Goal: Transaction & Acquisition: Book appointment/travel/reservation

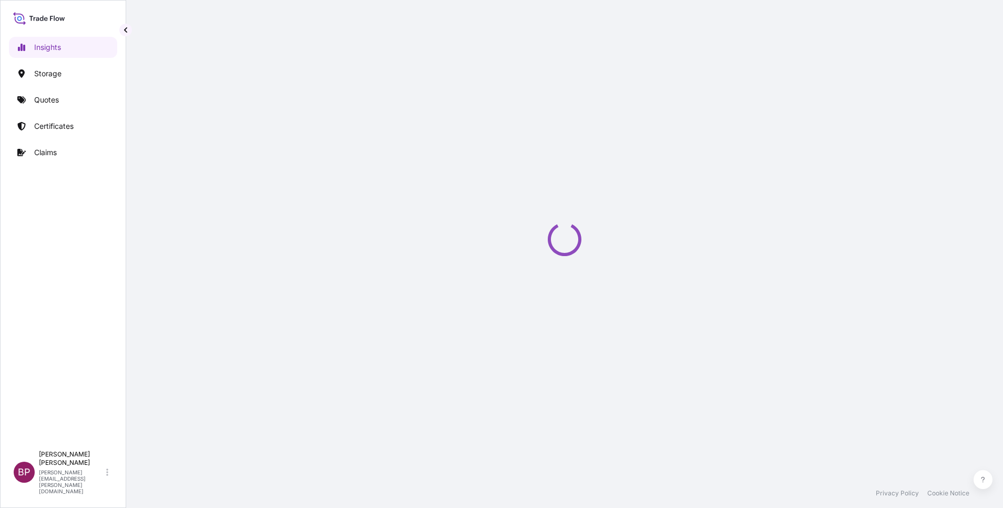
select select "2025"
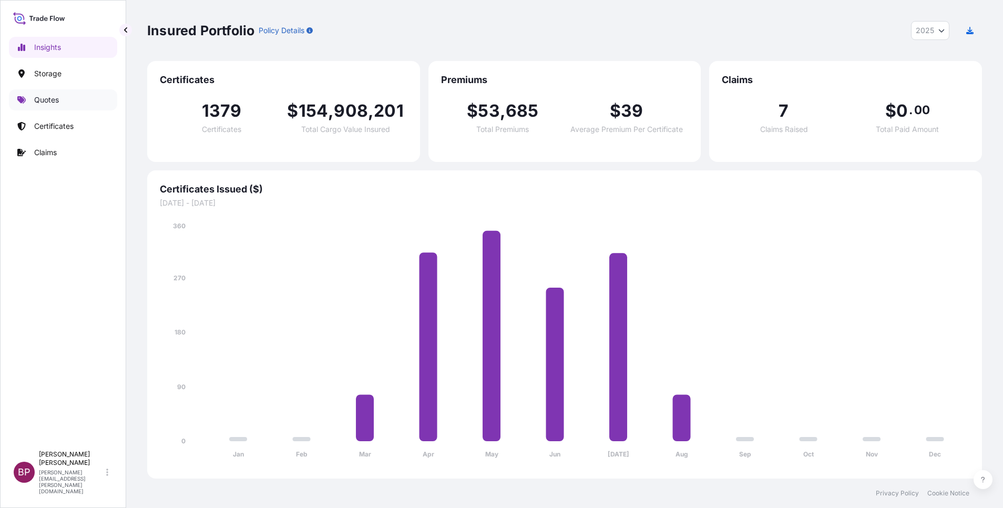
click at [37, 100] on p "Quotes" at bounding box center [46, 100] width 25 height 11
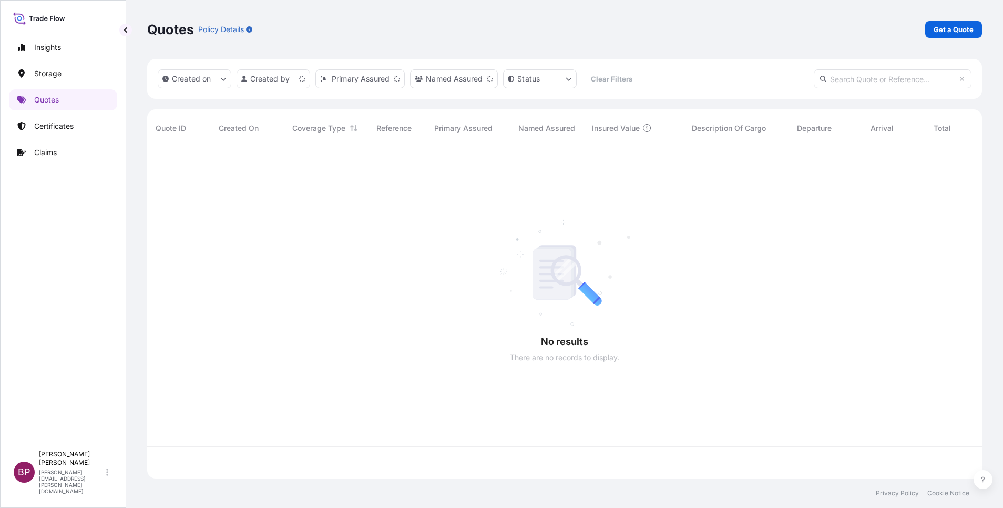
scroll to position [325, 823]
click at [944, 30] on p "Get a Quote" at bounding box center [954, 29] width 40 height 11
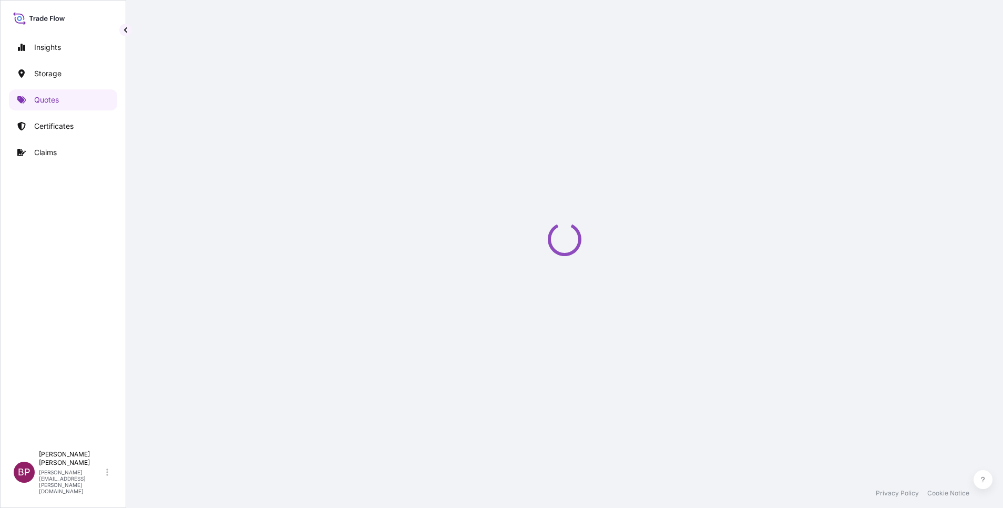
select select "Water"
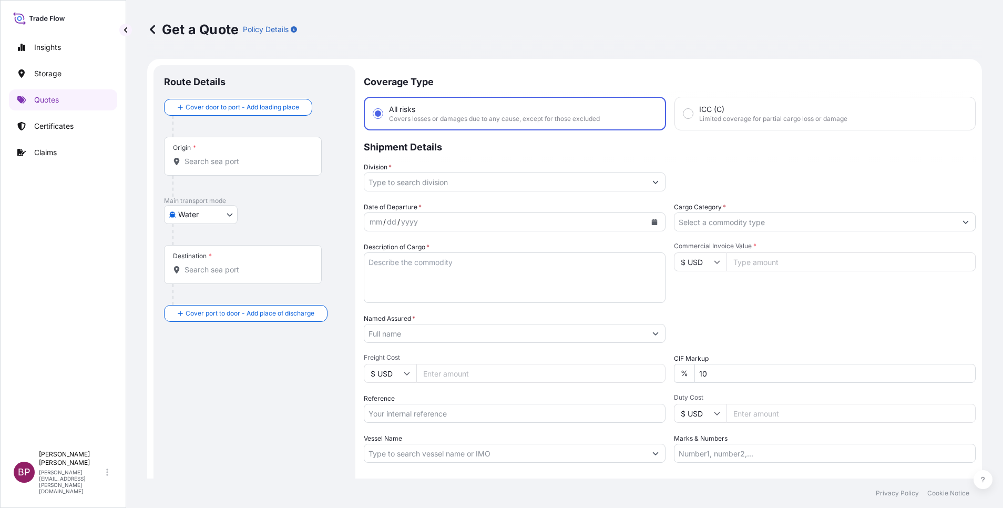
scroll to position [17, 0]
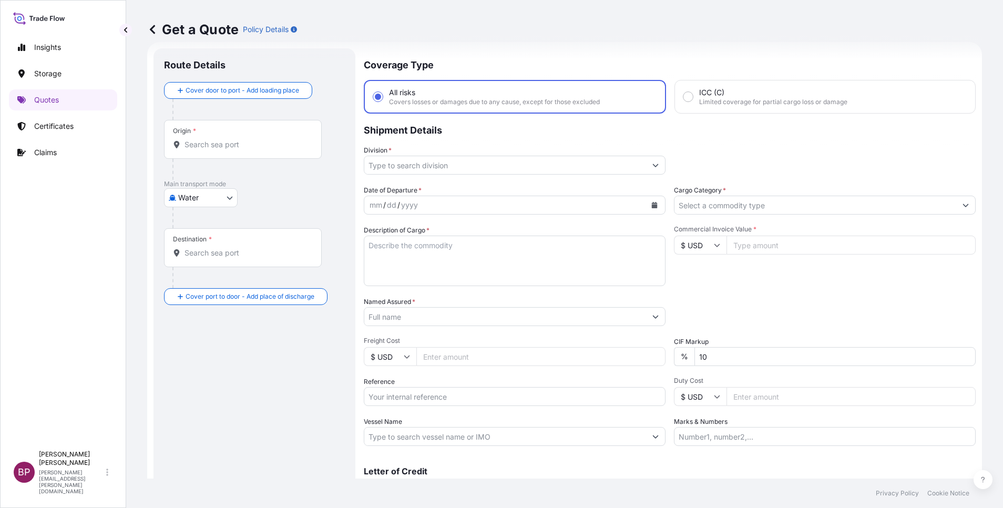
click at [956, 204] on button "Show suggestions" at bounding box center [965, 205] width 19 height 19
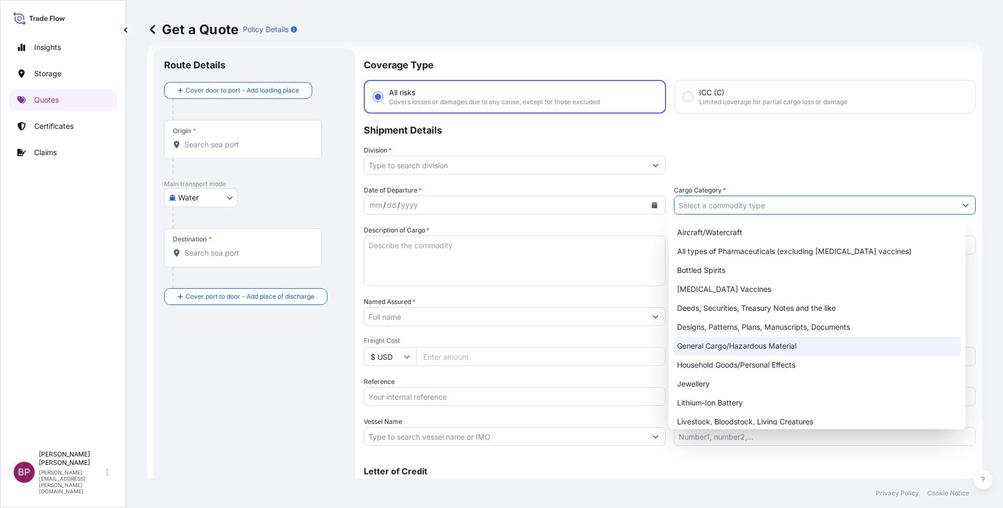
click at [759, 352] on div "General Cargo/Hazardous Material" at bounding box center [817, 345] width 289 height 19
type input "General Cargo/Hazardous Material"
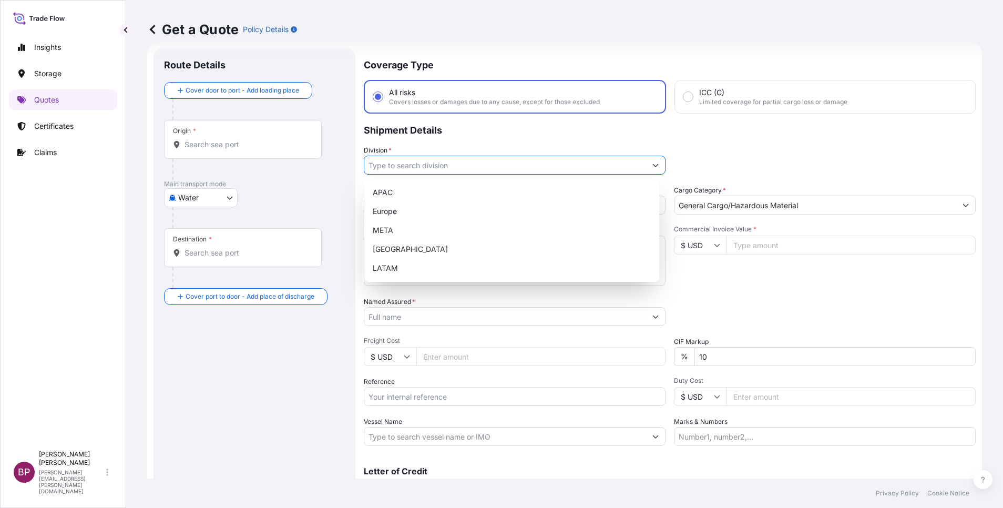
click at [652, 167] on icon "Show suggestions" at bounding box center [655, 165] width 6 height 6
click at [445, 228] on div "META" at bounding box center [511, 230] width 286 height 19
type input "META"
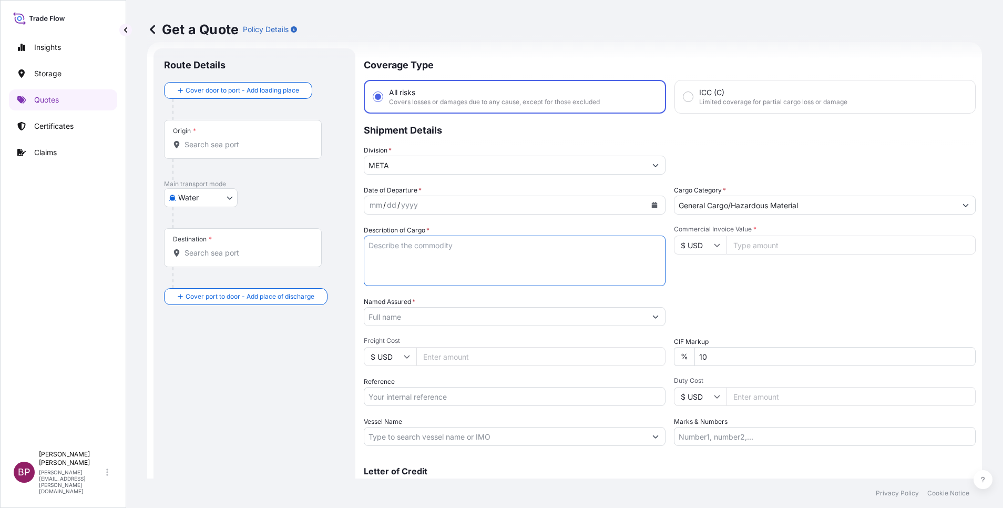
click at [479, 270] on textarea "Description of Cargo *" at bounding box center [515, 260] width 302 height 50
paste textarea "Trucks"
type textarea "Trucks"
click at [769, 247] on input "Commercial Invoice Value *" at bounding box center [850, 244] width 249 height 19
paste input "871200"
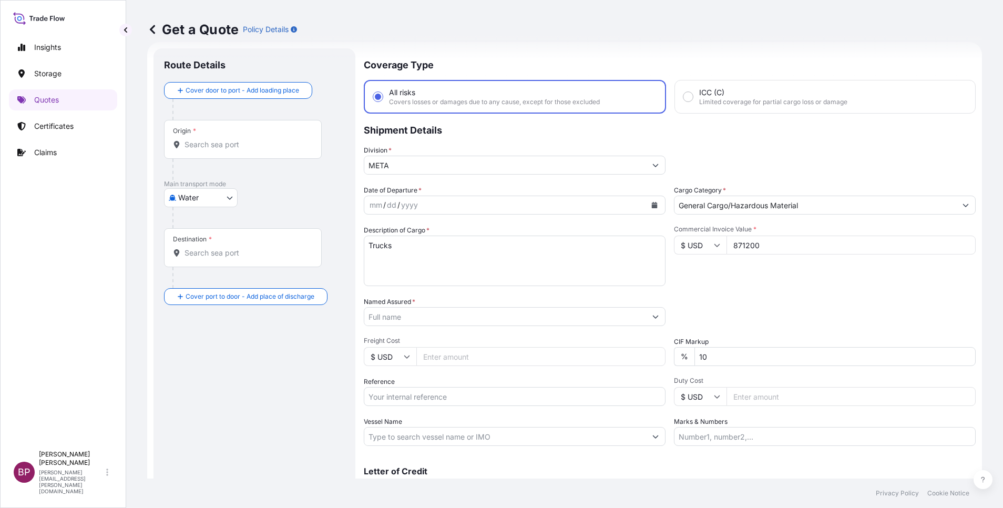
type input "871200"
drag, startPoint x: 668, startPoint y: 356, endPoint x: 542, endPoint y: 341, distance: 127.0
click at [583, 353] on div "Date of Departure * mm / dd / yyyy Cargo Category * General Cargo/Hazardous Mat…" at bounding box center [670, 315] width 612 height 261
type input "0"
click at [746, 314] on div "Packing Category Type to search a container mode Please select a primary mode o…" at bounding box center [825, 310] width 302 height 29
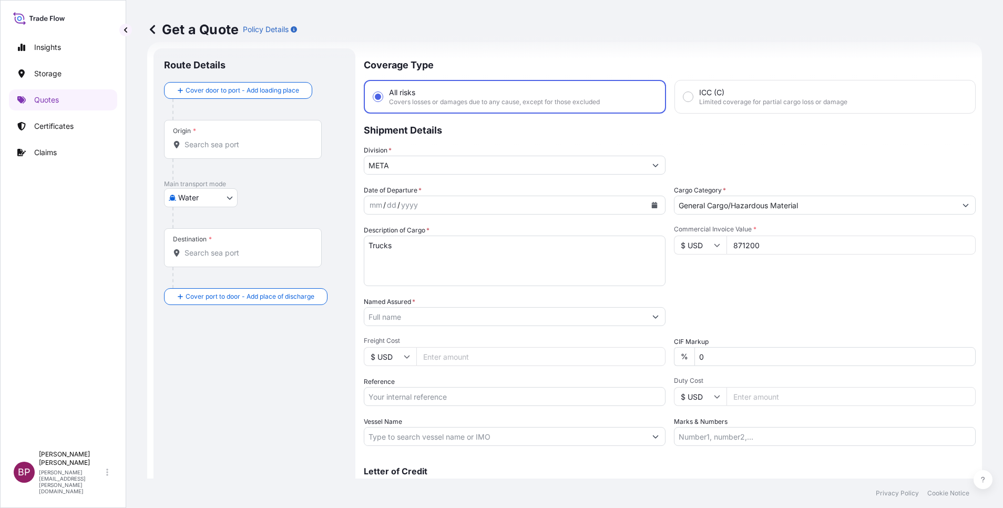
click at [455, 315] on input "Named Assured *" at bounding box center [505, 316] width 282 height 19
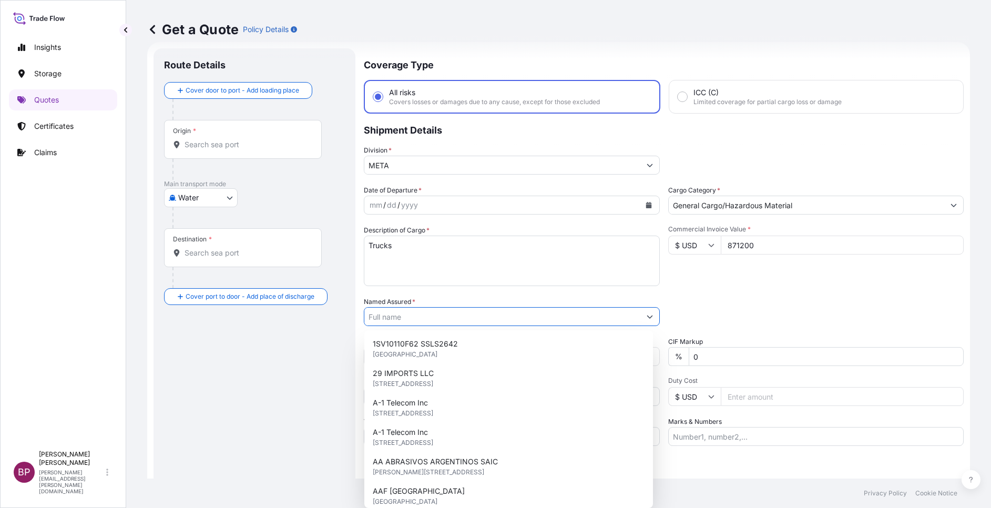
paste input "[PERSON_NAME] TRUCKS"
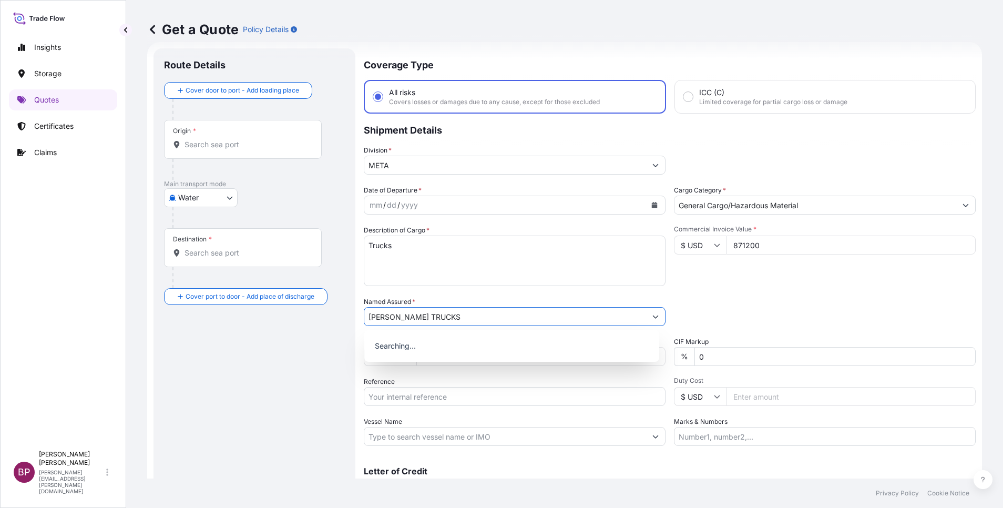
type input "[PERSON_NAME] TRUCKS"
click at [793, 268] on div "Commercial Invoice Value * $ USD 871200" at bounding box center [825, 255] width 302 height 61
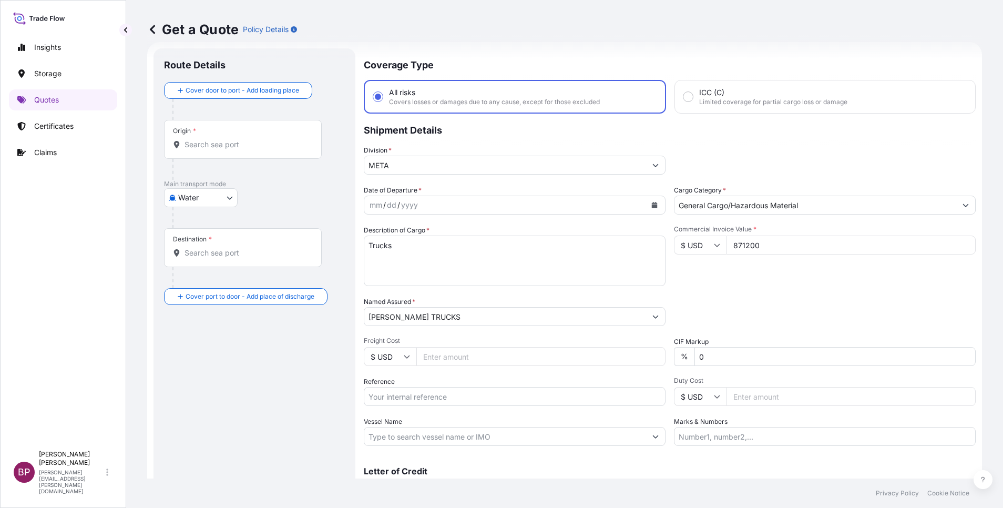
click at [652, 207] on button "Calendar" at bounding box center [654, 205] width 17 height 17
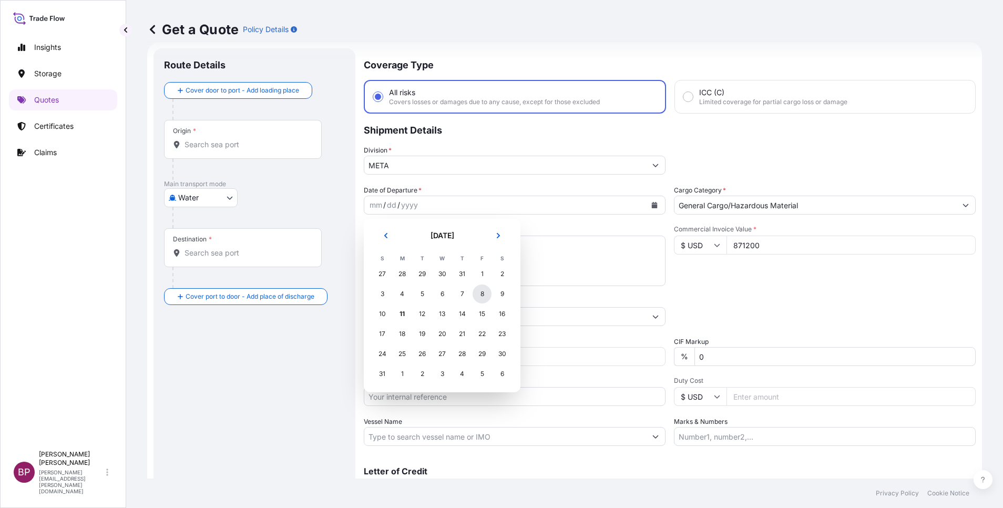
click at [484, 295] on div "8" at bounding box center [482, 293] width 19 height 19
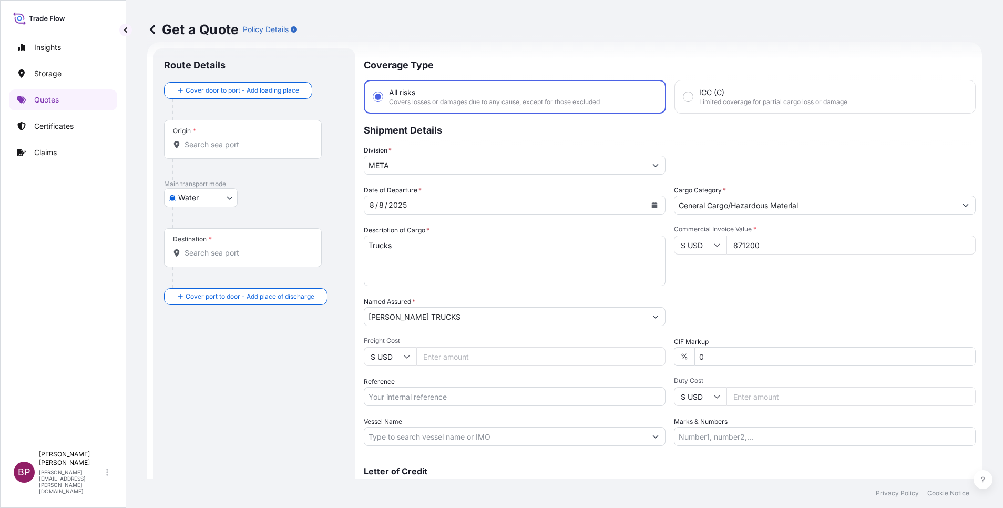
click at [754, 298] on div "Packing Category Type to search a container mode Please select a primary mode o…" at bounding box center [825, 310] width 302 height 29
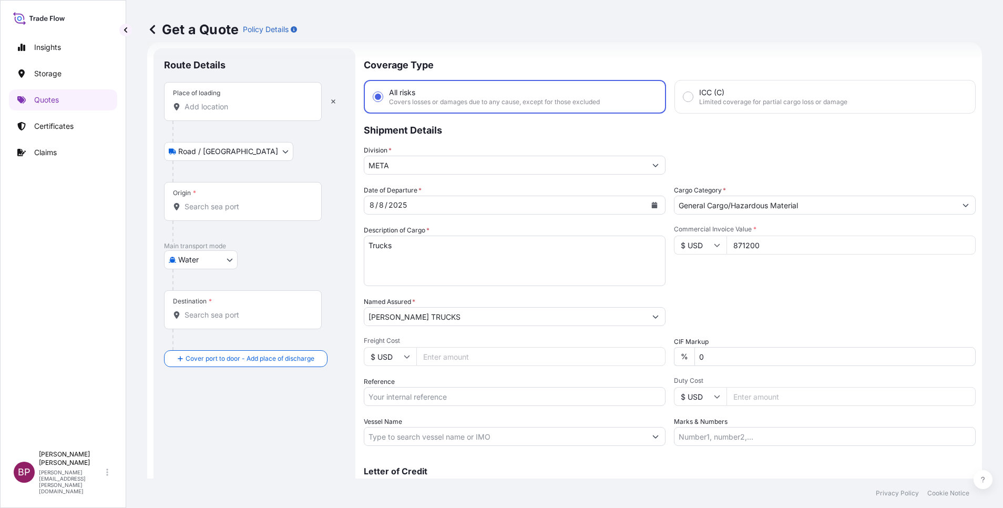
click at [239, 110] on input "Place of loading" at bounding box center [247, 106] width 124 height 11
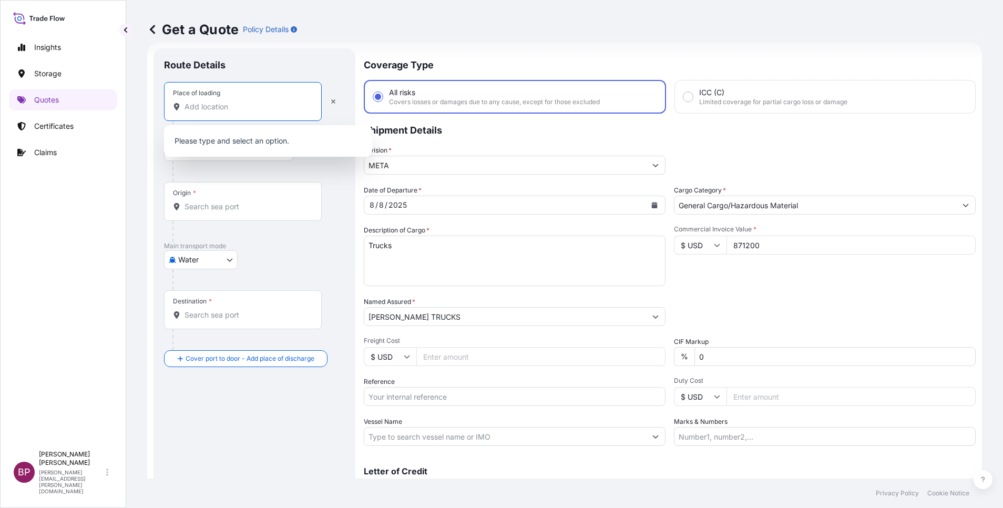
paste input "Lianyungang"
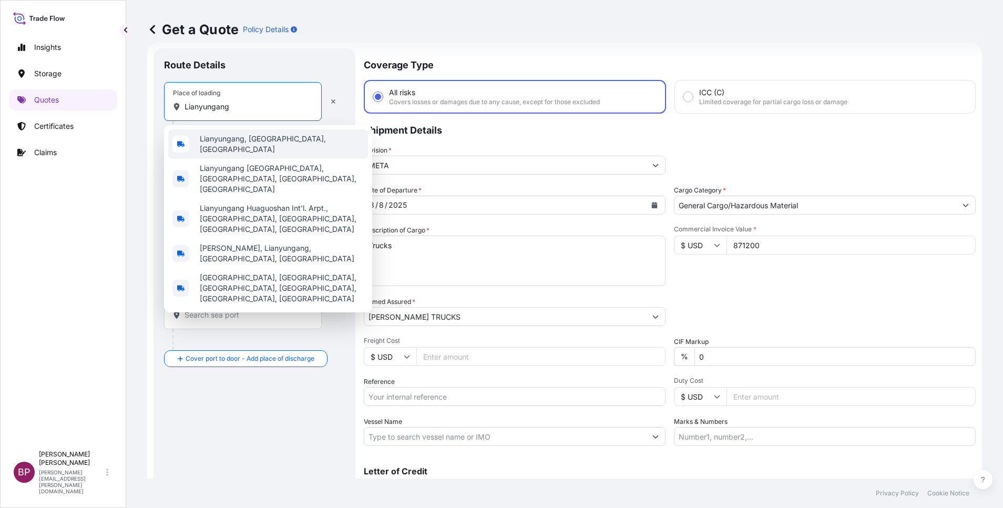
click at [290, 145] on span "Lianyungang, [GEOGRAPHIC_DATA], [GEOGRAPHIC_DATA]" at bounding box center [282, 144] width 164 height 21
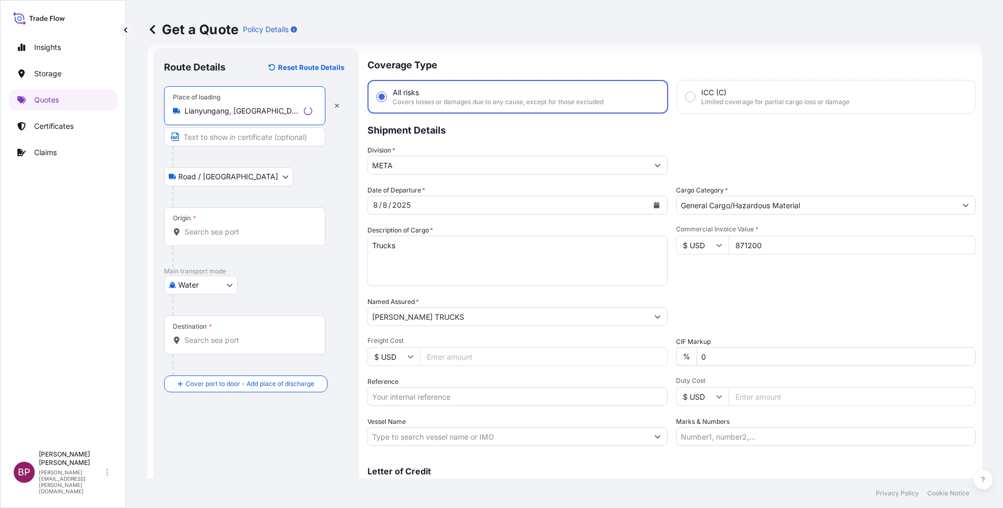
type input "Lianyungang, [GEOGRAPHIC_DATA], [GEOGRAPHIC_DATA]"
click at [218, 234] on input "Origin *" at bounding box center [249, 232] width 128 height 11
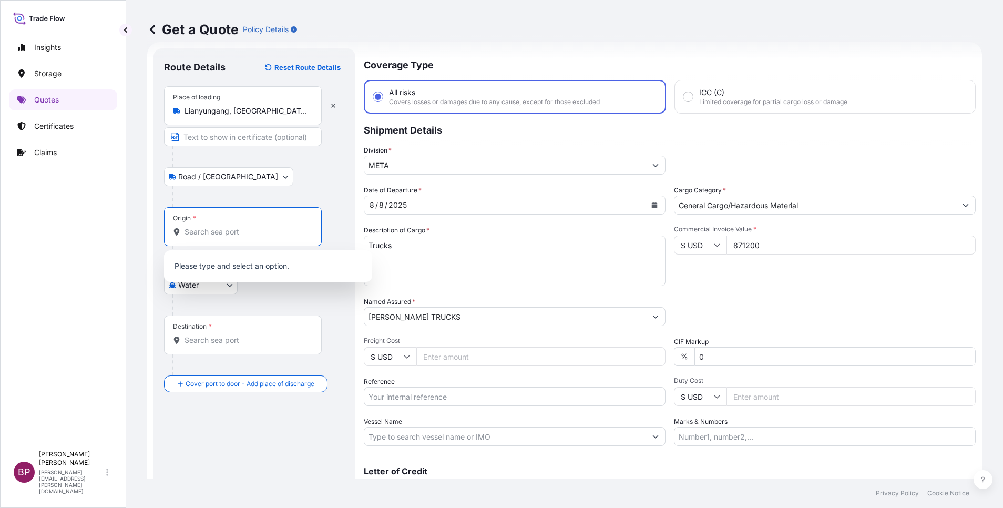
paste input "Lianyungang"
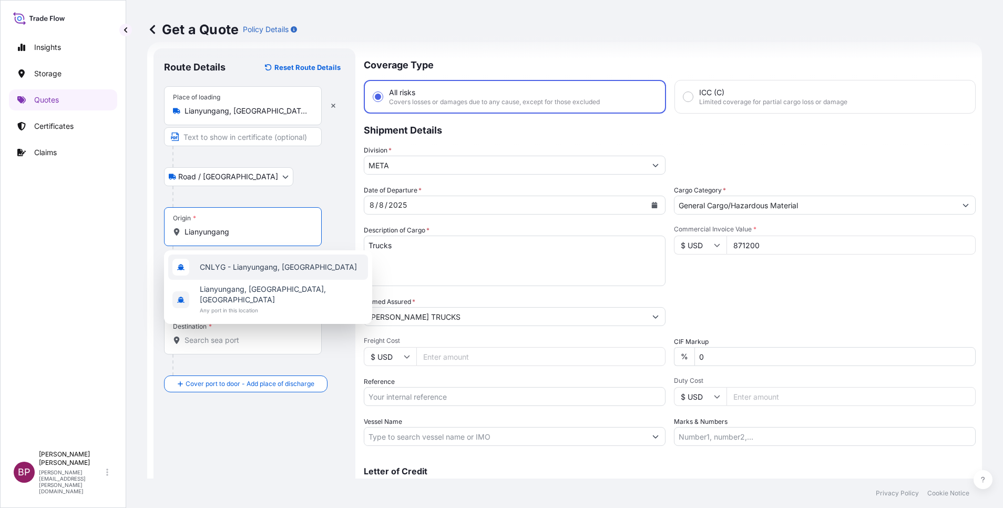
click at [280, 269] on span "CNLYG - Lianyungang, China" at bounding box center [278, 267] width 157 height 11
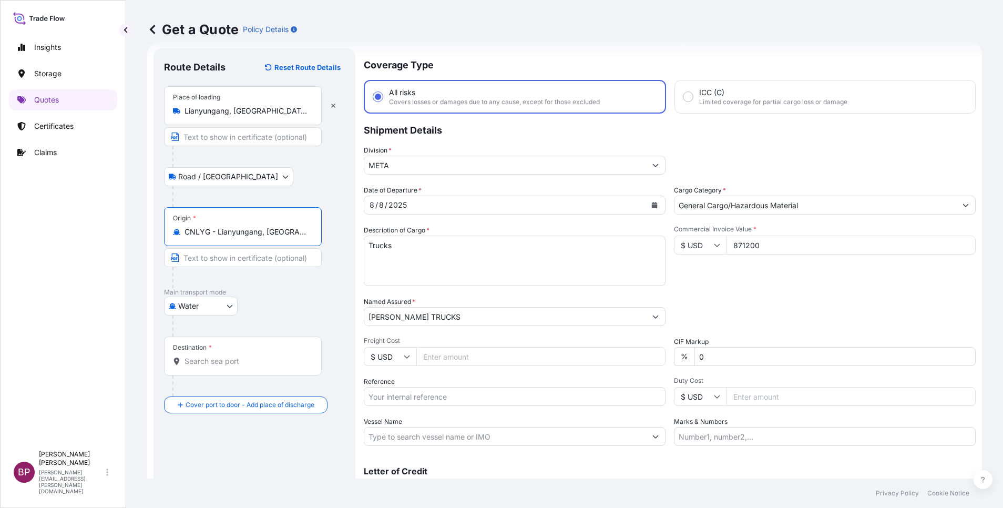
type input "CNLYG - Lianyungang, China"
click at [269, 359] on input "Destination *" at bounding box center [247, 361] width 124 height 11
paste input "Jeddah"
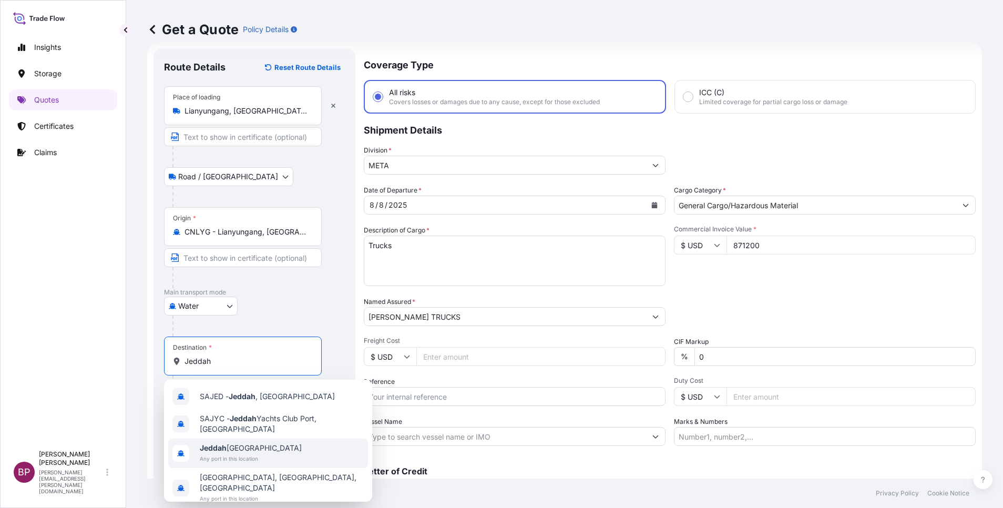
click at [257, 446] on span "Jeddah Saudi Arabia" at bounding box center [251, 448] width 102 height 11
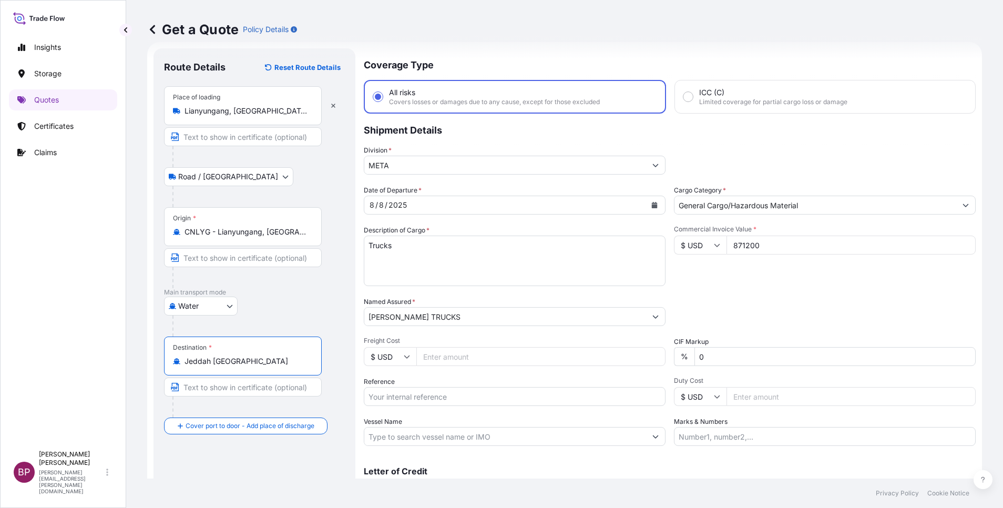
scroll to position [69, 0]
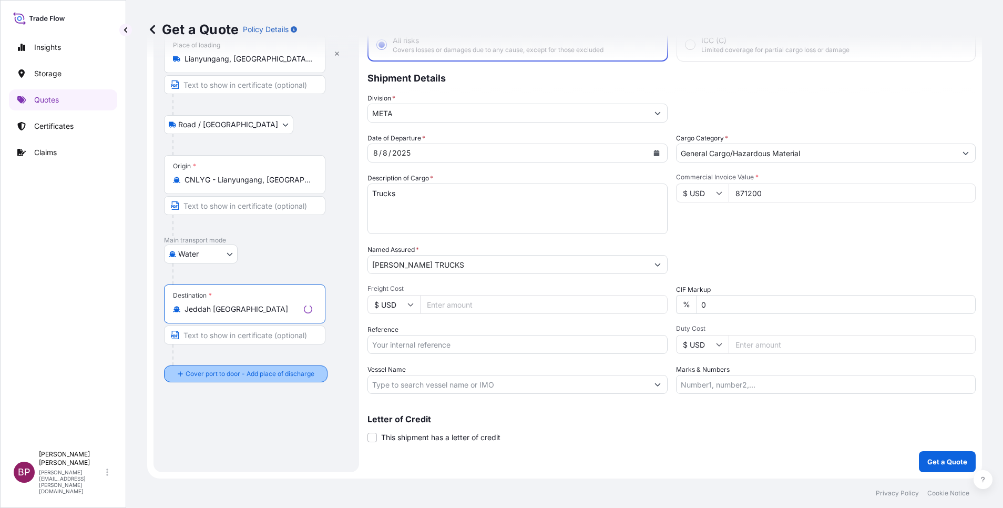
type input "Jeddah Saudi Arabia"
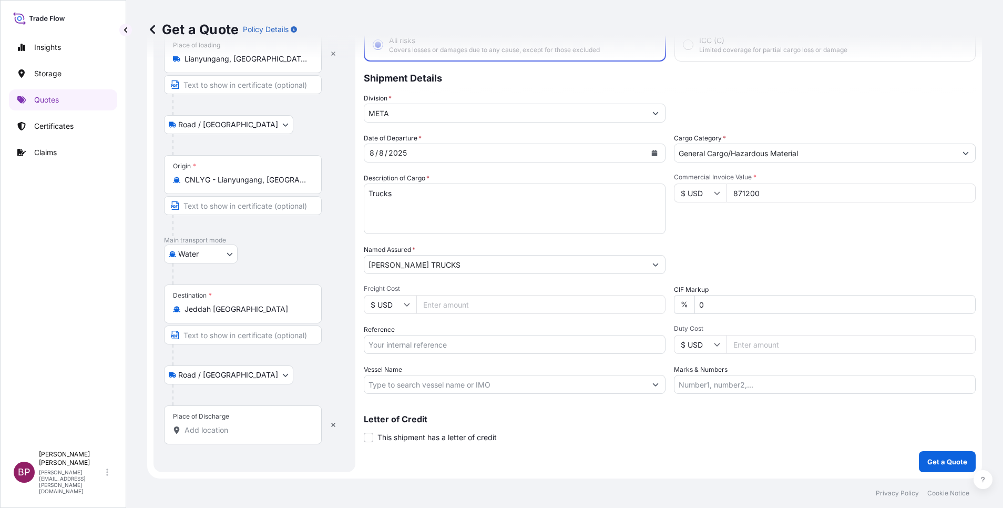
click at [243, 418] on div "Place of Discharge" at bounding box center [243, 424] width 158 height 39
click at [243, 425] on input "Place of Discharge" at bounding box center [247, 430] width 124 height 11
paste input "Jeddah"
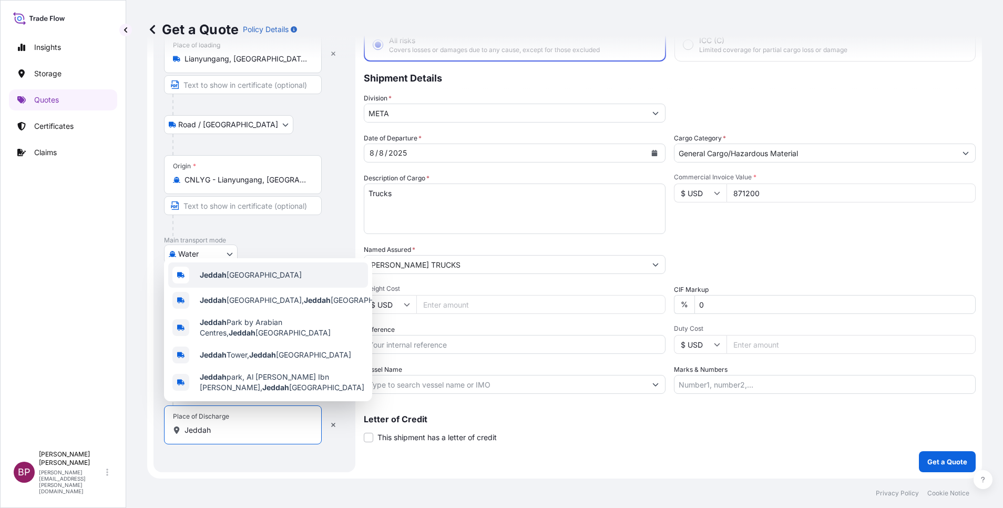
click at [259, 271] on span "Jeddah Saudi Arabia" at bounding box center [251, 275] width 102 height 11
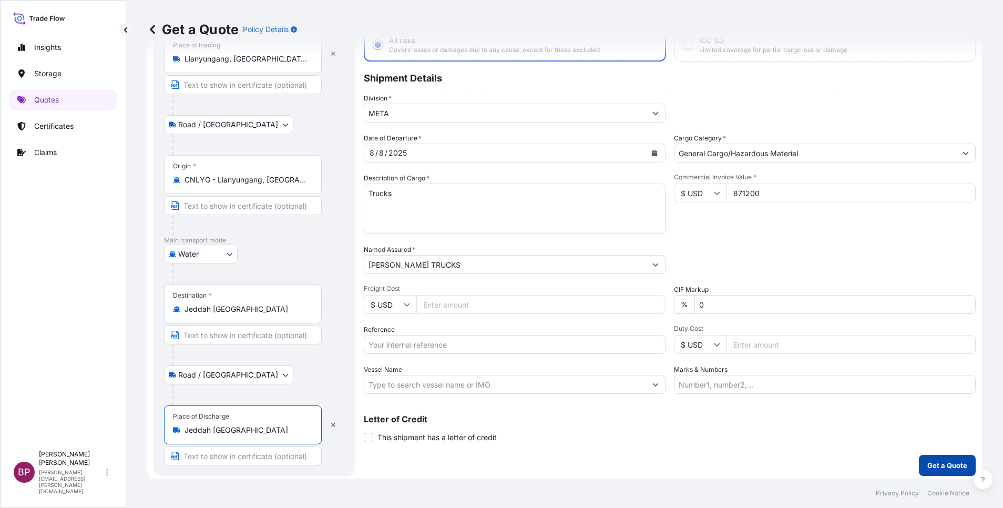
type input "Jeddah Saudi Arabia"
click at [943, 462] on p "Get a Quote" at bounding box center [947, 465] width 40 height 11
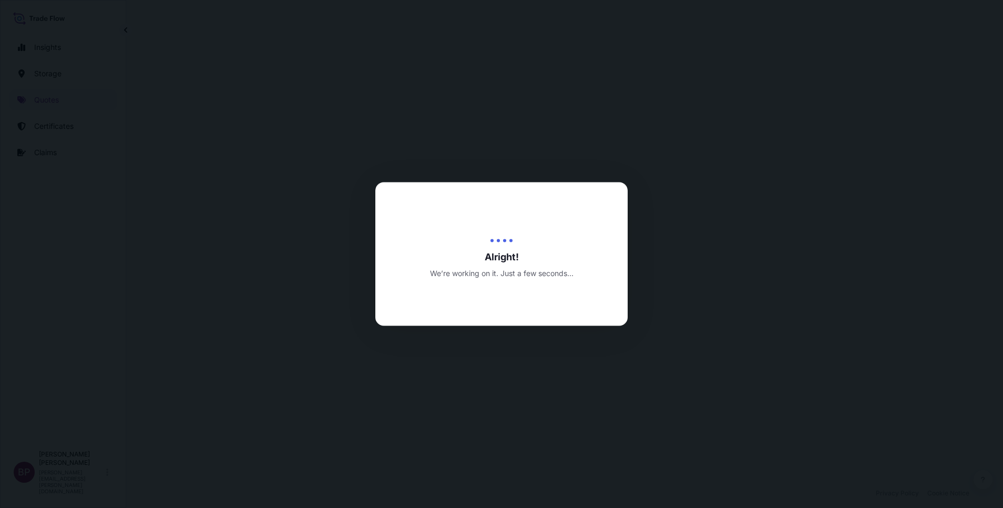
select select "Road / Inland"
select select "Water"
select select "Road / Inland"
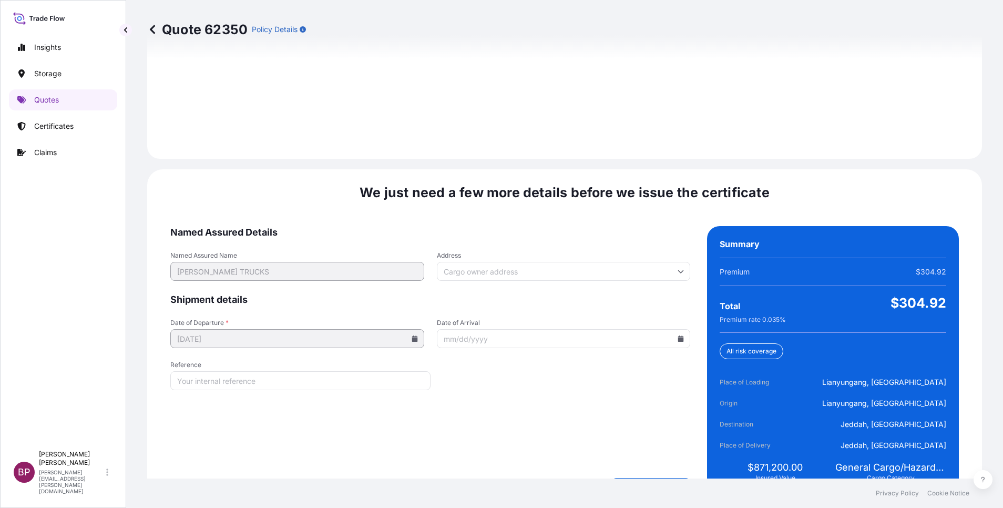
scroll to position [1558, 0]
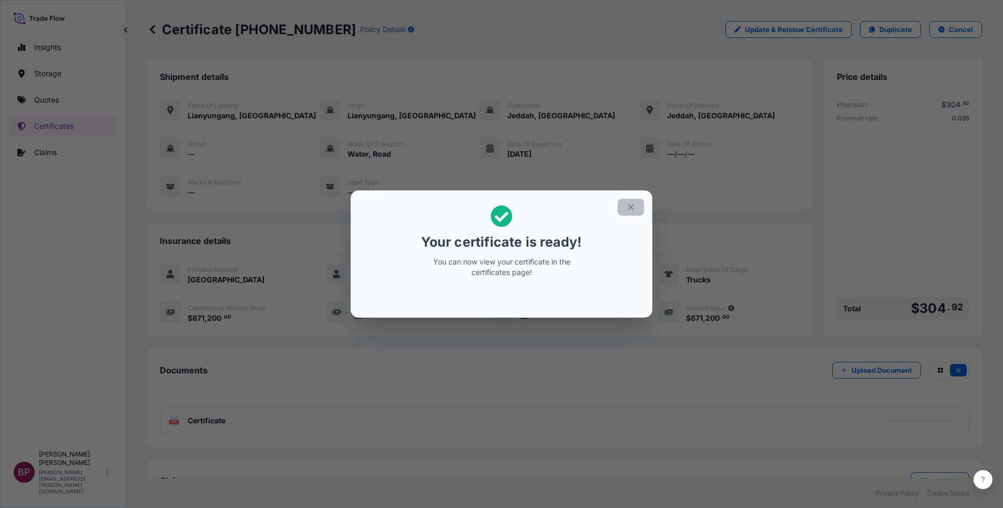
click at [627, 209] on icon "button" at bounding box center [630, 206] width 9 height 9
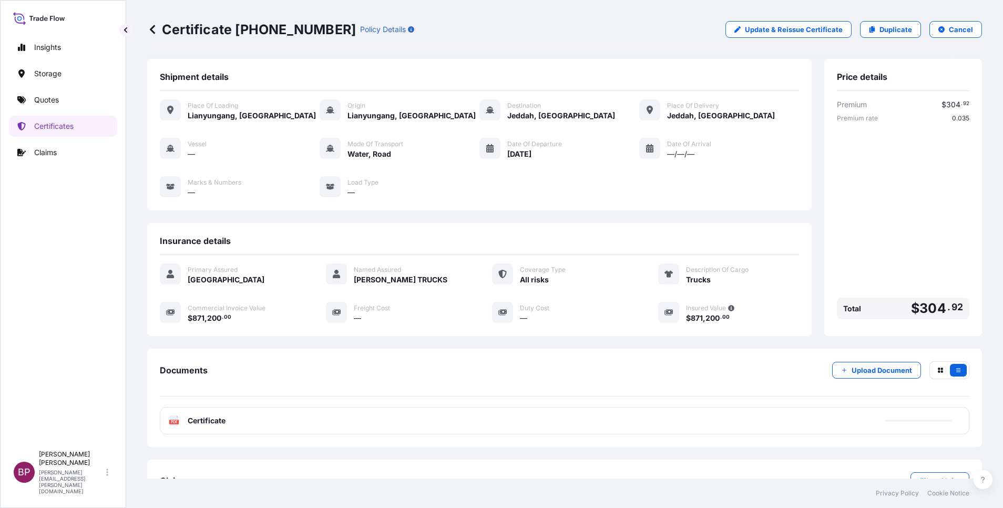
scroll to position [34, 0]
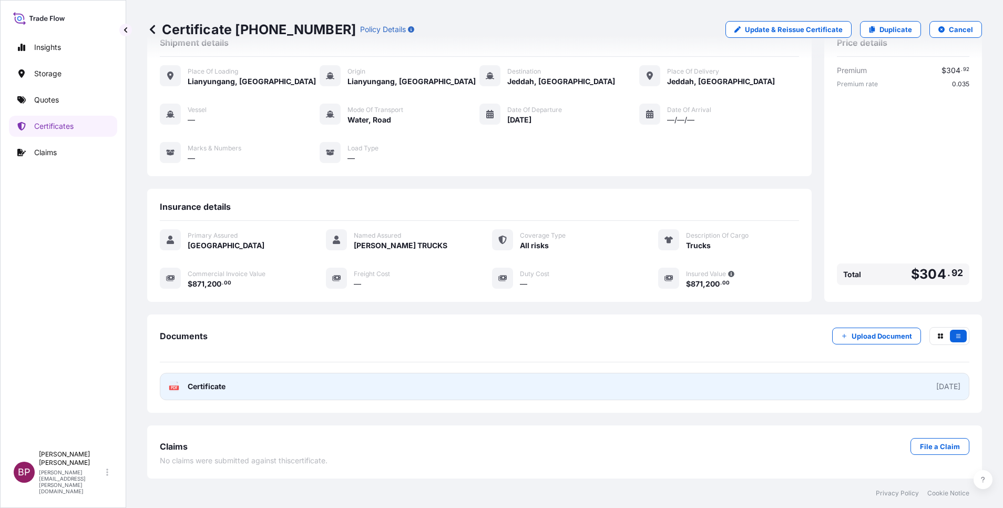
click at [218, 386] on span "Certificate" at bounding box center [207, 386] width 38 height 11
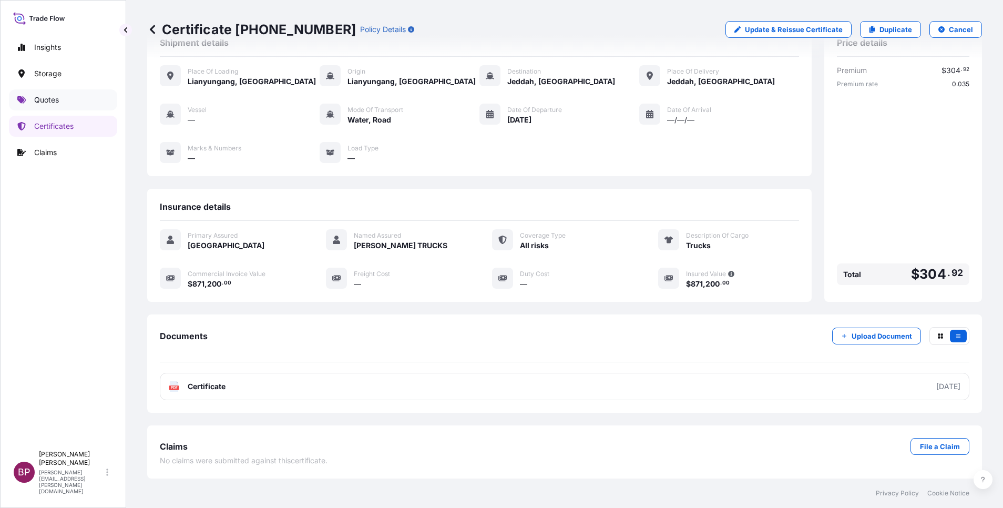
click at [50, 100] on p "Quotes" at bounding box center [46, 100] width 25 height 11
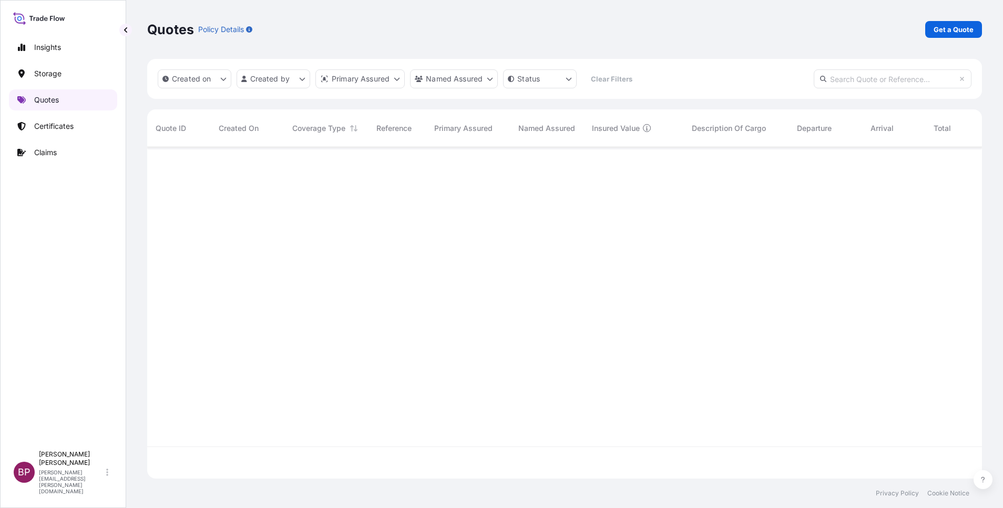
scroll to position [325, 823]
click at [947, 28] on p "Get a Quote" at bounding box center [954, 29] width 40 height 11
select select "Water"
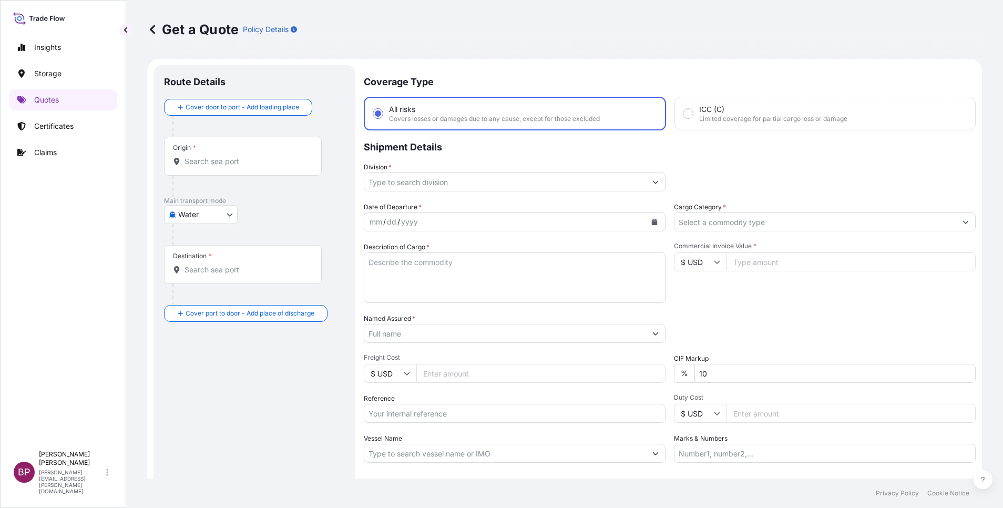
scroll to position [17, 0]
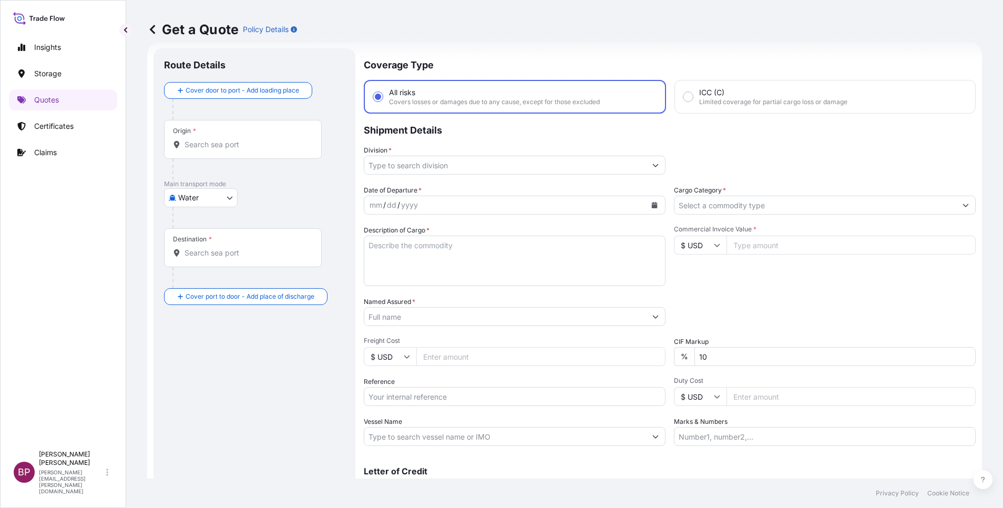
click at [793, 206] on input "Cargo Category *" at bounding box center [815, 205] width 282 height 19
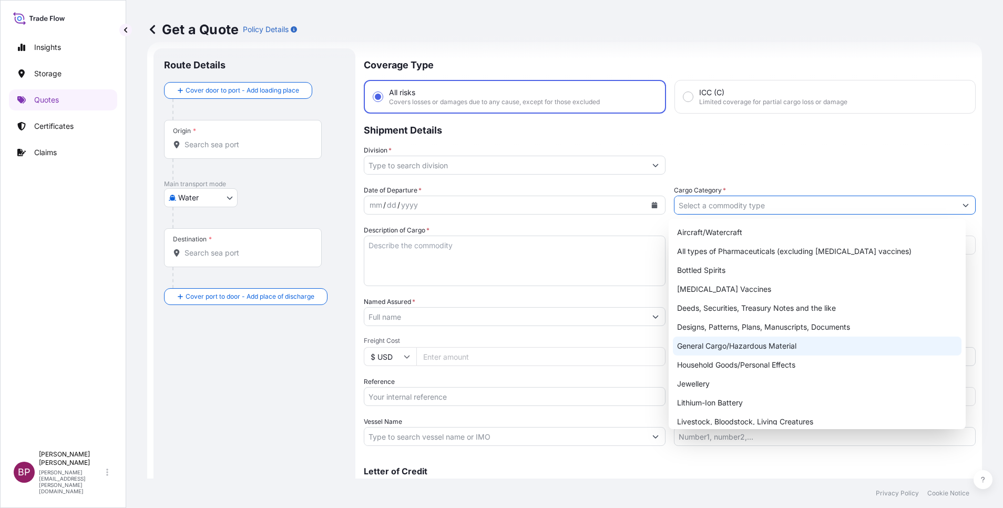
click at [712, 343] on div "General Cargo/Hazardous Material" at bounding box center [817, 345] width 289 height 19
type input "General Cargo/Hazardous Material"
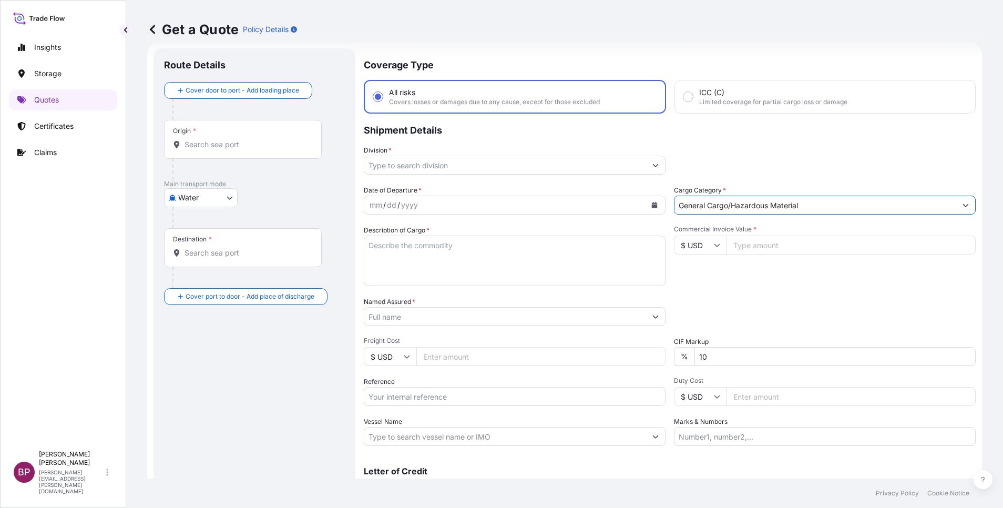
click at [646, 169] on button "Show suggestions" at bounding box center [655, 165] width 19 height 19
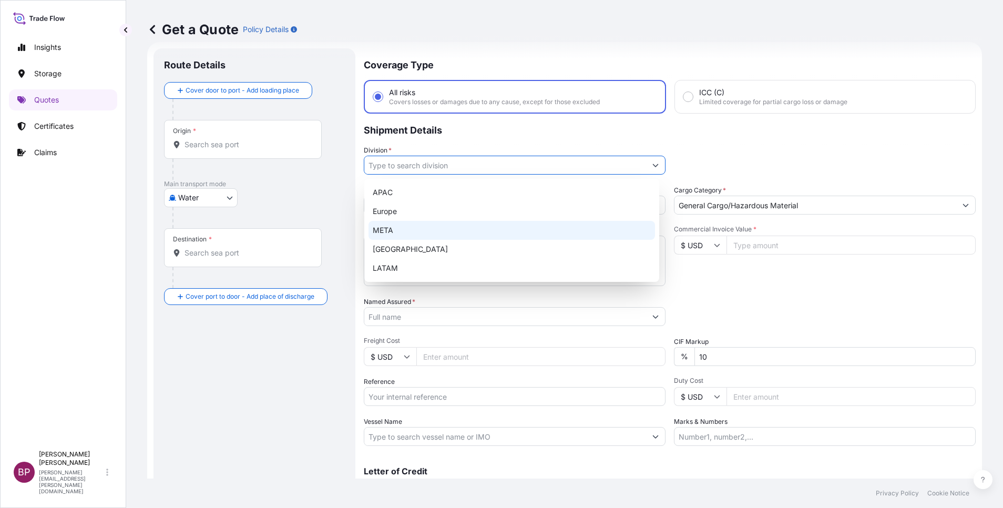
click at [429, 235] on div "META" at bounding box center [511, 230] width 286 height 19
type input "META"
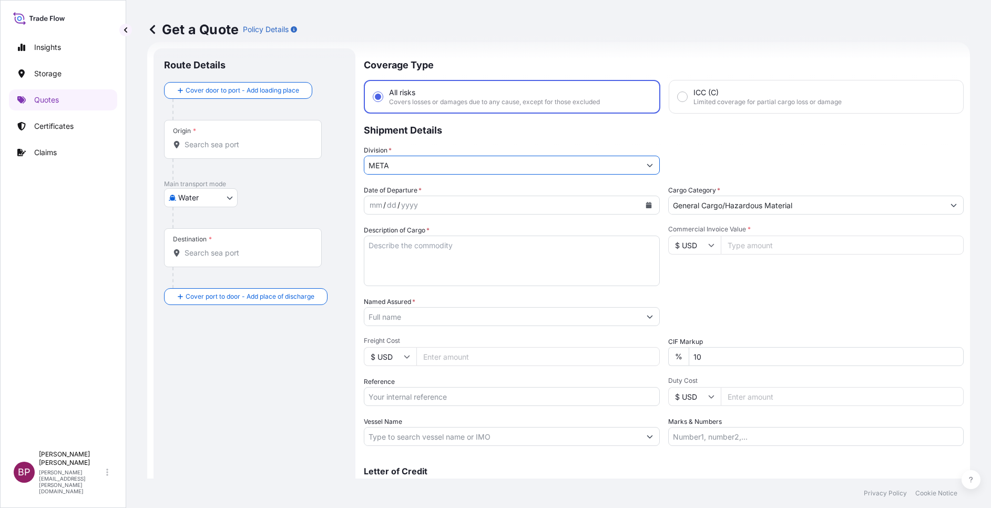
click at [448, 315] on input "Named Assured *" at bounding box center [502, 316] width 276 height 19
paste input "Ambient Air Monitoring Station shelter"
type input "Ambient Air Monitoring Station shelter"
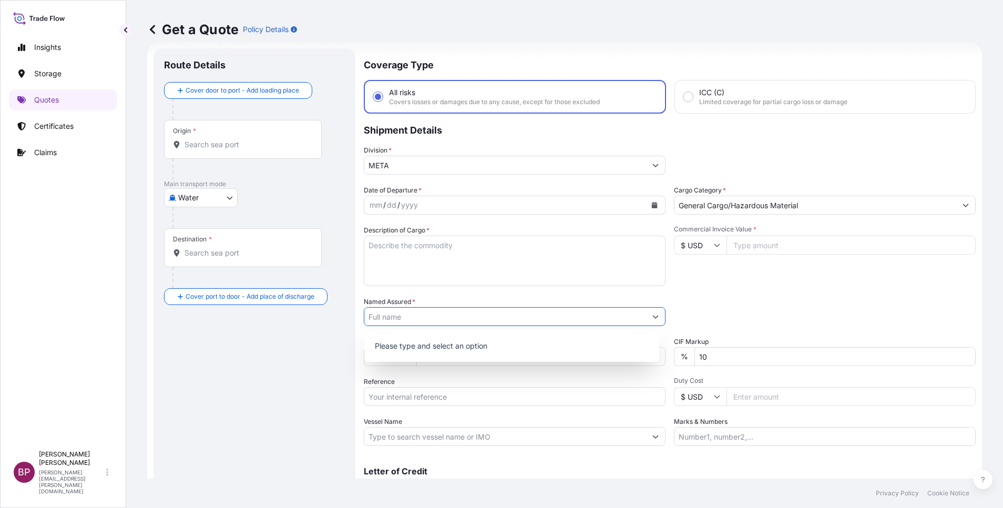
drag, startPoint x: 508, startPoint y: 261, endPoint x: 517, endPoint y: 267, distance: 9.9
click at [513, 263] on textarea "Description of Cargo *" at bounding box center [515, 260] width 302 height 50
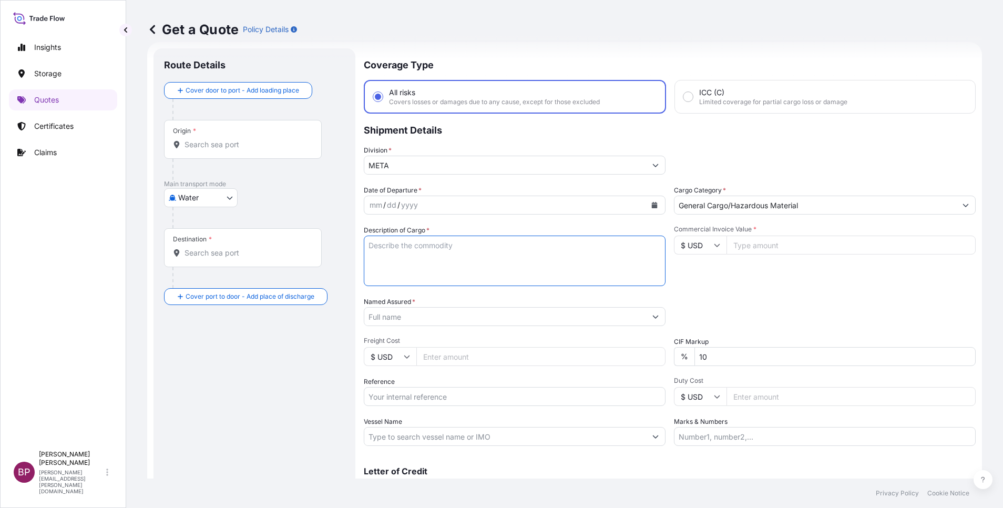
paste textarea "Ambient Air Monitoring Station shelter"
type textarea "Ambient Air Monitoring Station shelter"
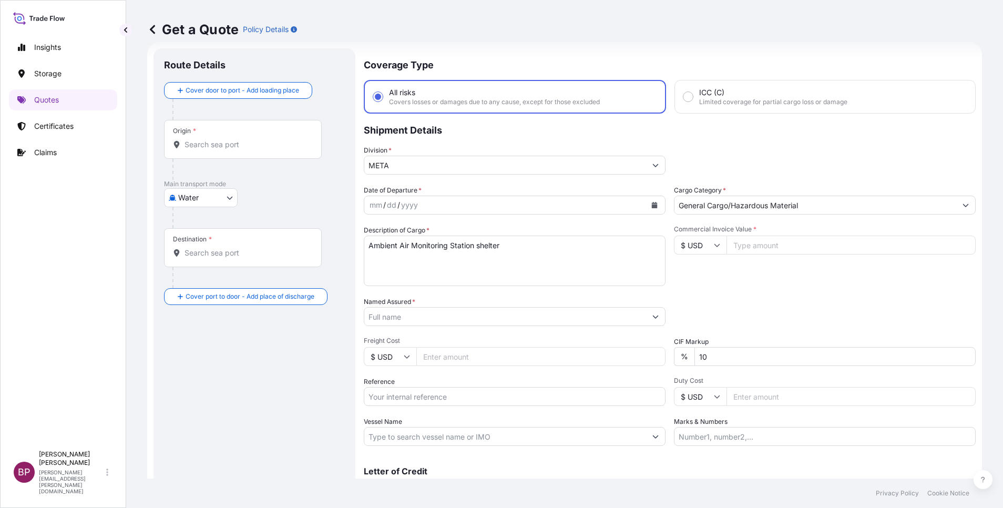
drag, startPoint x: 708, startPoint y: 245, endPoint x: 713, endPoint y: 253, distance: 10.2
click at [714, 245] on icon at bounding box center [717, 245] width 6 height 6
click at [691, 155] on div "﷼ SAR" at bounding box center [694, 145] width 44 height 20
type input "﷼ SAR"
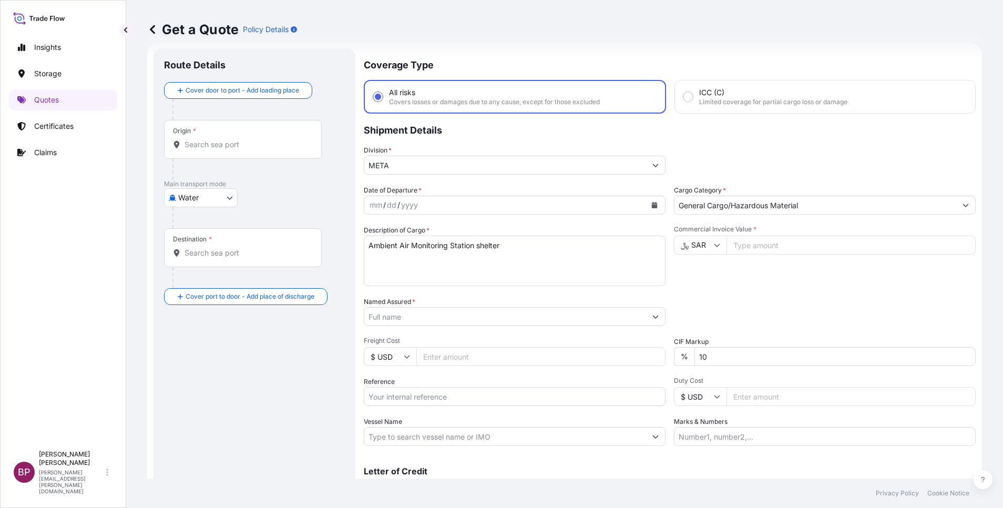
drag, startPoint x: 754, startPoint y: 249, endPoint x: 753, endPoint y: 272, distance: 23.2
click at [756, 249] on input "Commercial Invoice Value *" at bounding box center [850, 244] width 249 height 19
paste input "300000"
type input "300000"
click at [613, 352] on div "Date of Departure * mm / dd / yyyy Cargo Category * General Cargo/Hazardous Mat…" at bounding box center [670, 315] width 612 height 261
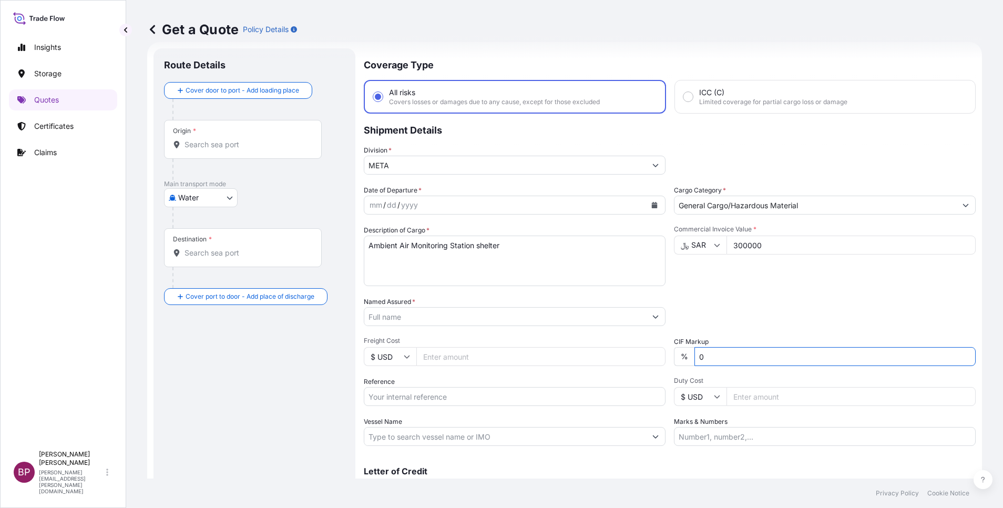
type input "0"
click at [776, 297] on div "Packing Category Type to search a container mode Please select a primary mode o…" at bounding box center [825, 310] width 302 height 29
click at [652, 205] on icon "Calendar" at bounding box center [655, 205] width 6 height 6
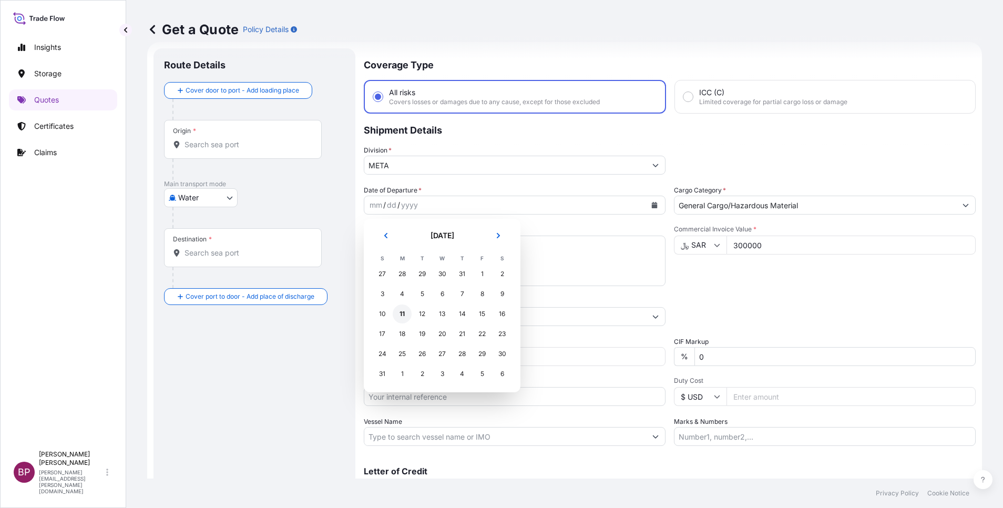
click at [400, 315] on div "11" at bounding box center [402, 313] width 19 height 19
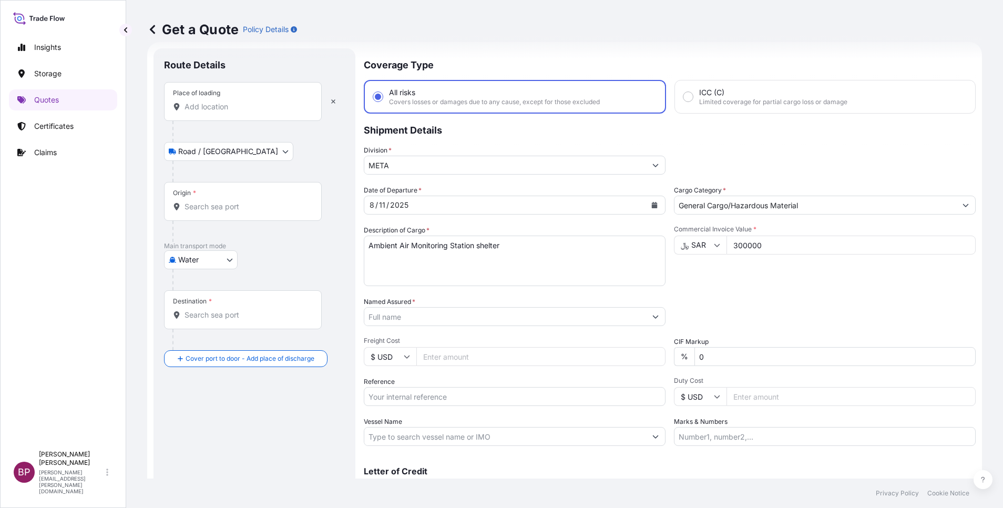
click at [233, 105] on input "Place of loading" at bounding box center [247, 106] width 124 height 11
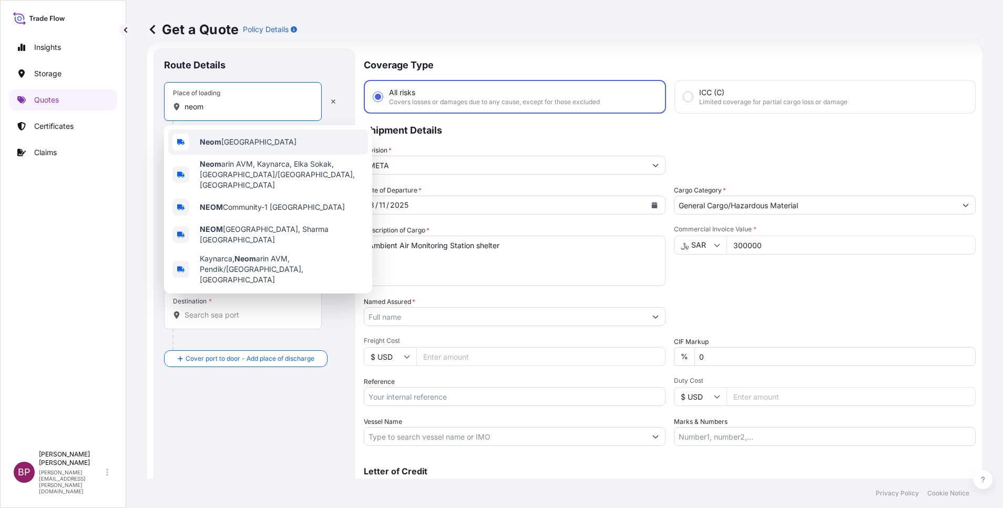
click at [258, 143] on span "Neom Saudi Arabia" at bounding box center [248, 142] width 97 height 11
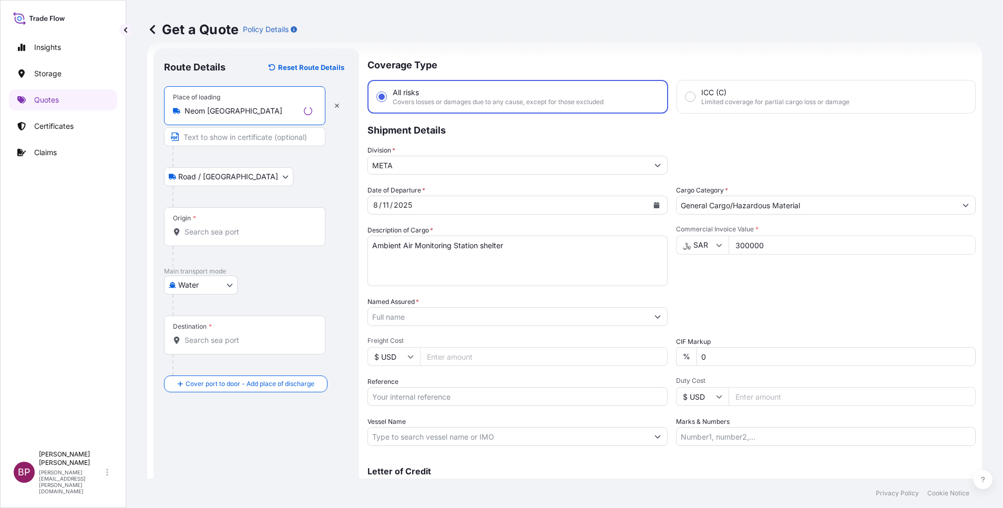
type input "Neom Saudi Arabia"
click at [242, 230] on input "Origin *" at bounding box center [249, 232] width 128 height 11
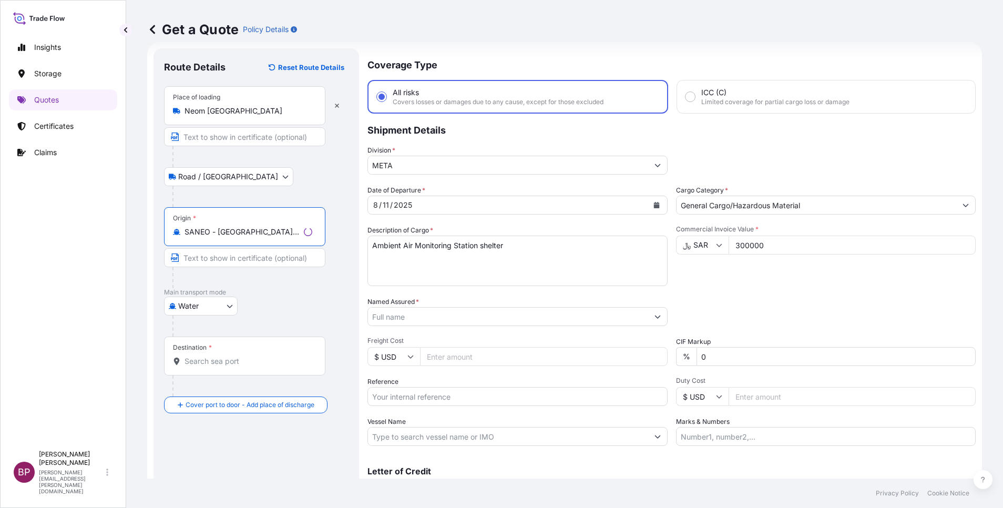
type input "SANEO - Neom, Saudi Arabia"
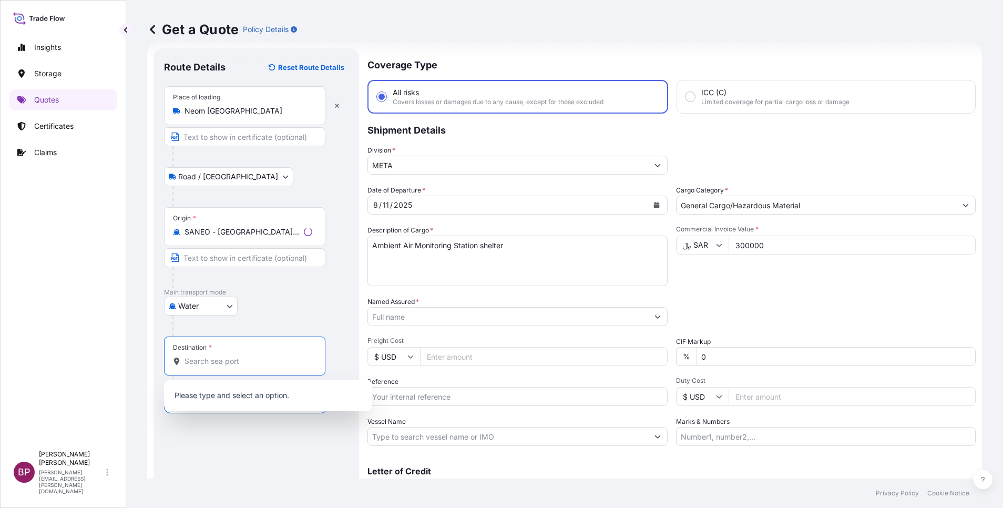
click at [225, 360] on input "Destination *" at bounding box center [249, 361] width 128 height 11
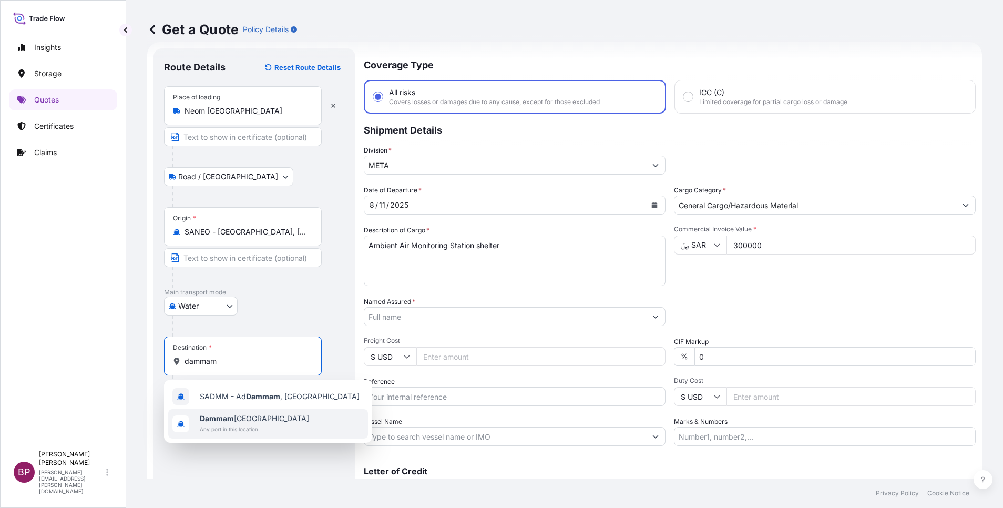
click at [250, 425] on span "Any port in this location" at bounding box center [254, 429] width 109 height 11
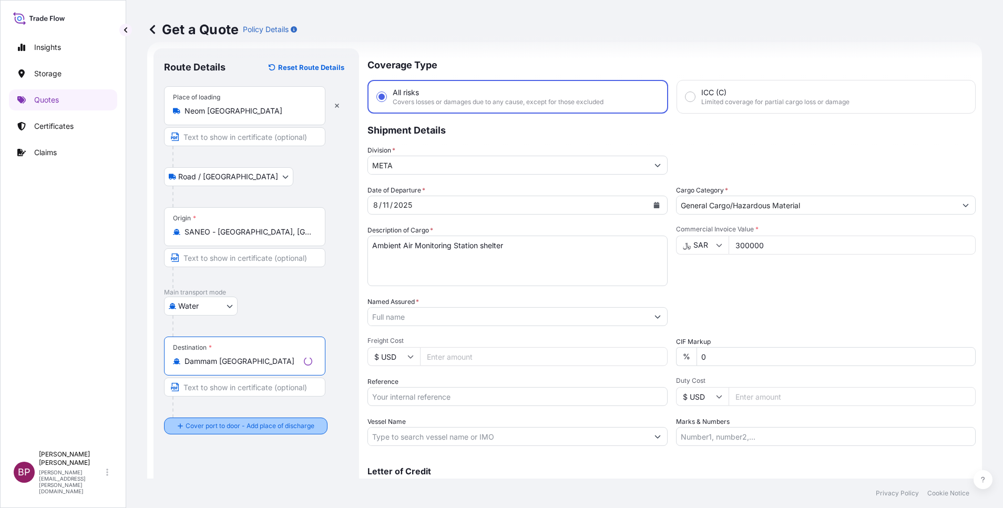
type input "Dammam Saudi Arabia"
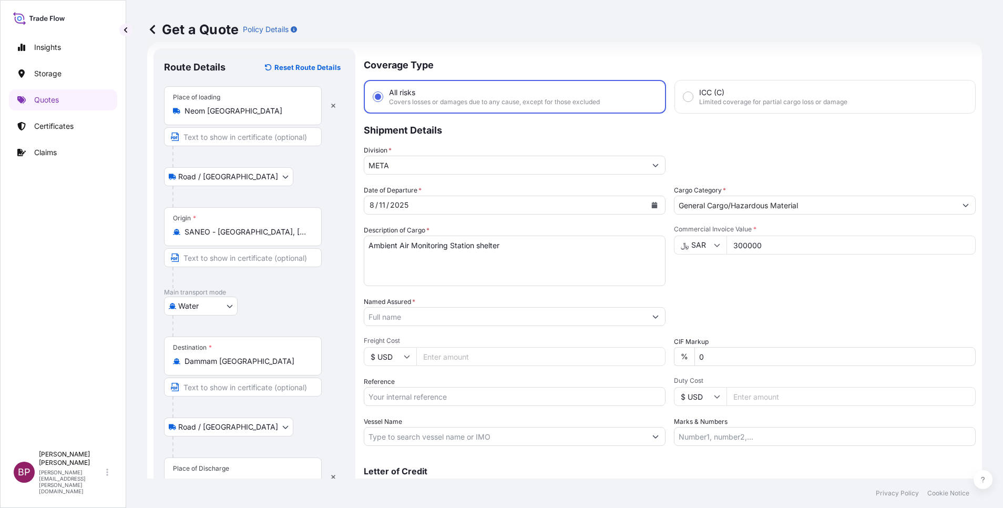
scroll to position [69, 0]
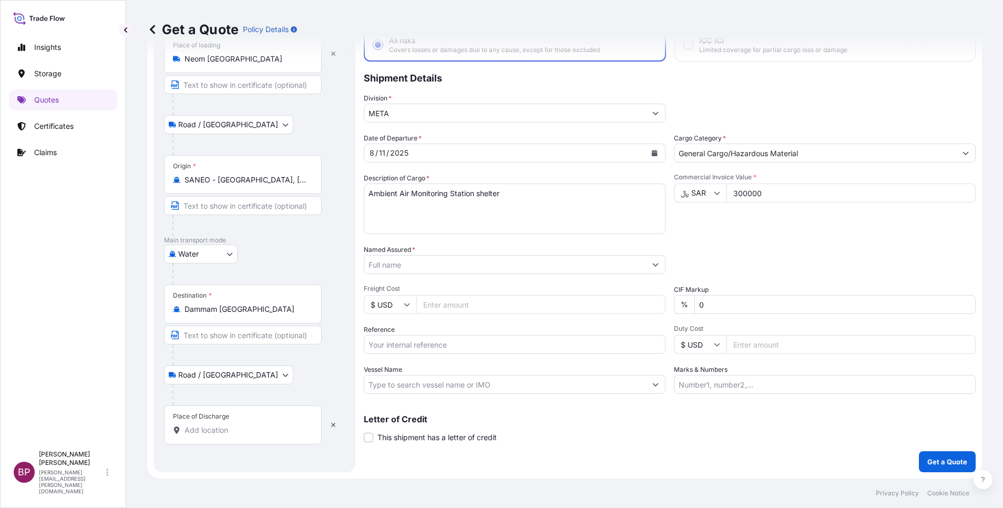
click at [238, 429] on input "Place of Discharge" at bounding box center [247, 430] width 124 height 11
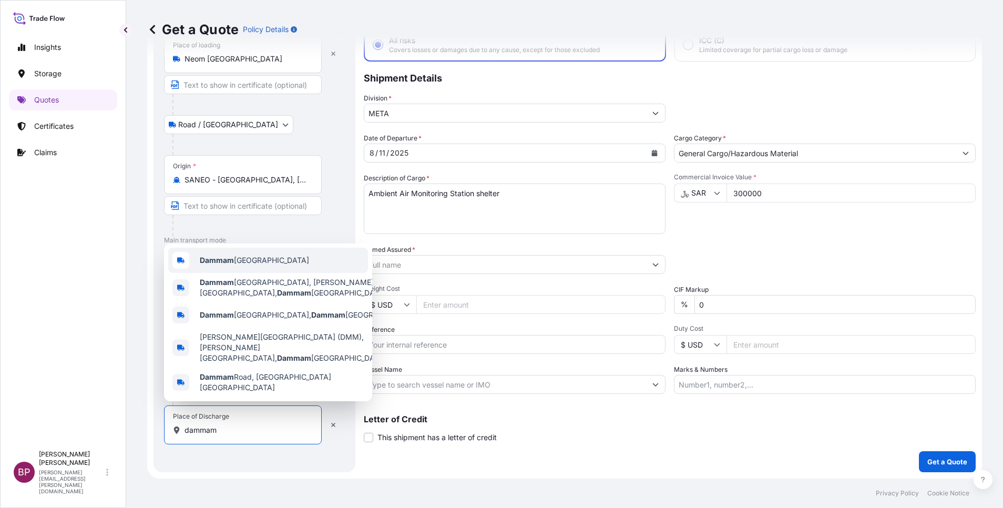
click at [261, 265] on span "Dammam Saudi Arabia" at bounding box center [254, 260] width 109 height 11
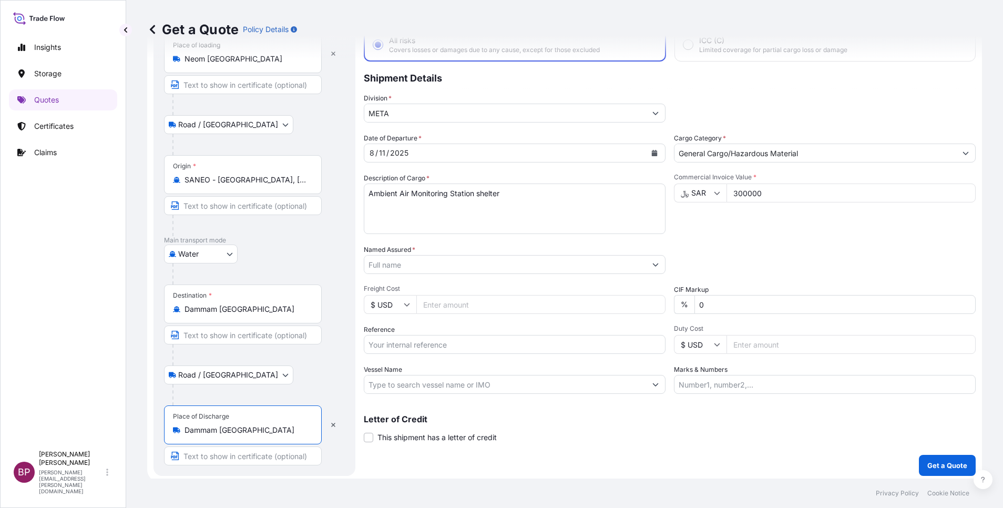
type input "Dammam Saudi Arabia"
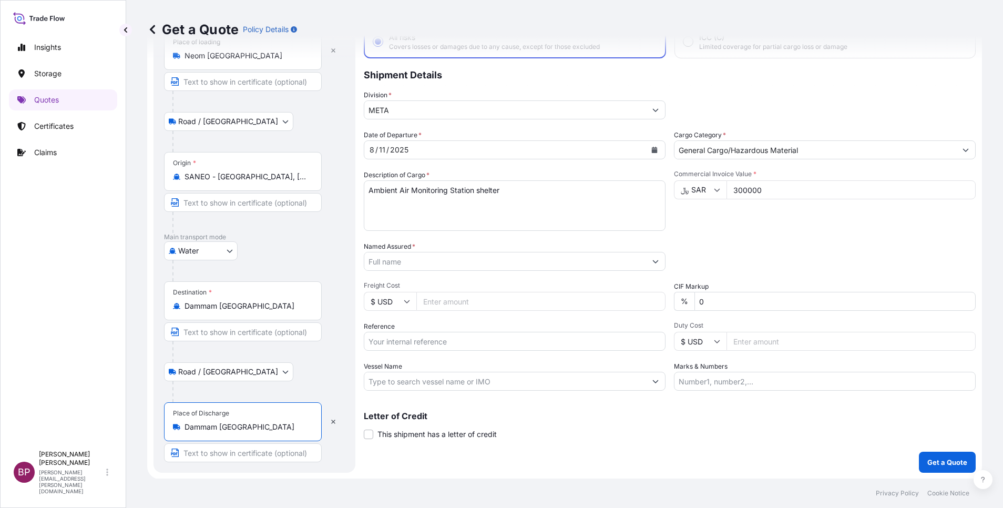
scroll to position [73, 0]
click at [779, 248] on div "Packing Category Type to search a container mode Please select a primary mode o…" at bounding box center [825, 255] width 302 height 29
click at [929, 460] on p "Get a Quote" at bounding box center [947, 461] width 40 height 11
drag, startPoint x: 436, startPoint y: 258, endPoint x: 467, endPoint y: 268, distance: 32.6
click at [436, 257] on input "Named Assured *" at bounding box center [505, 260] width 282 height 19
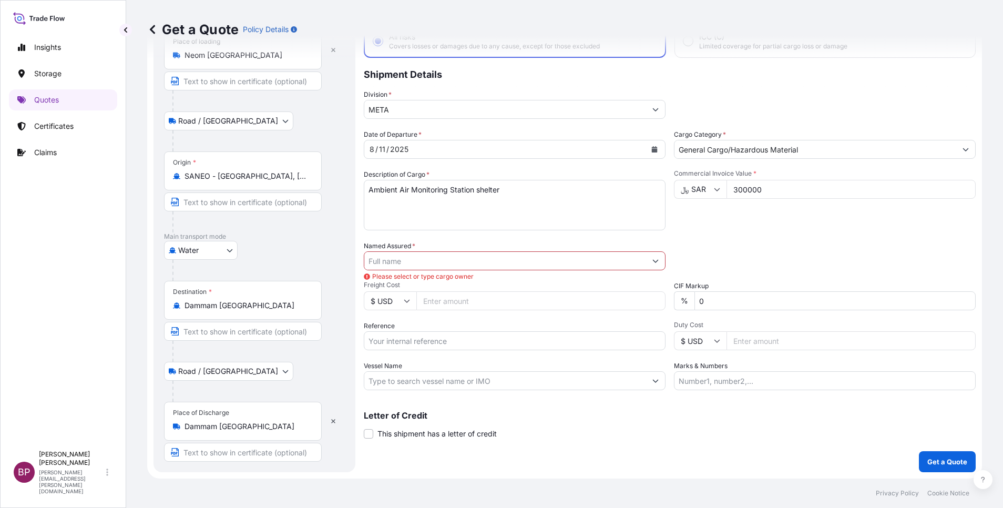
paste input "300000"
type input "300000"
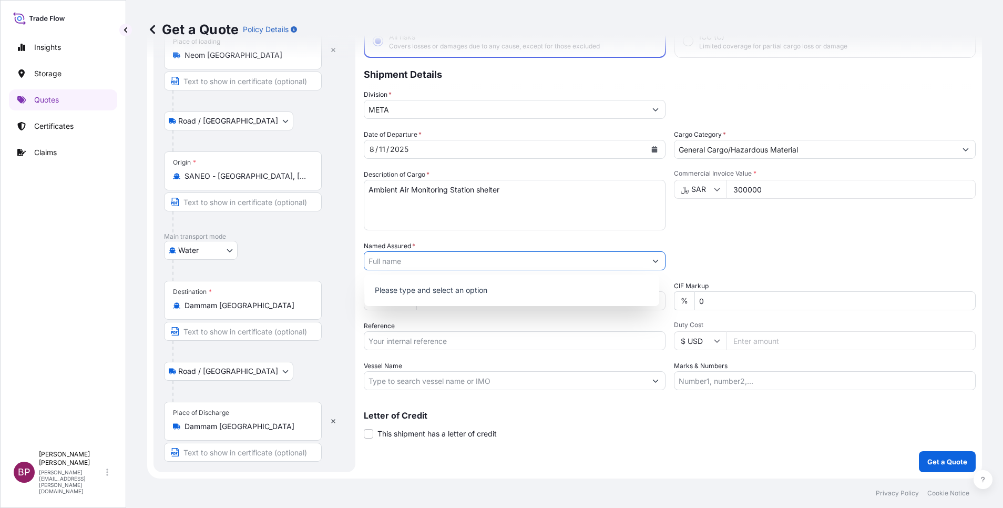
scroll to position [6, 0]
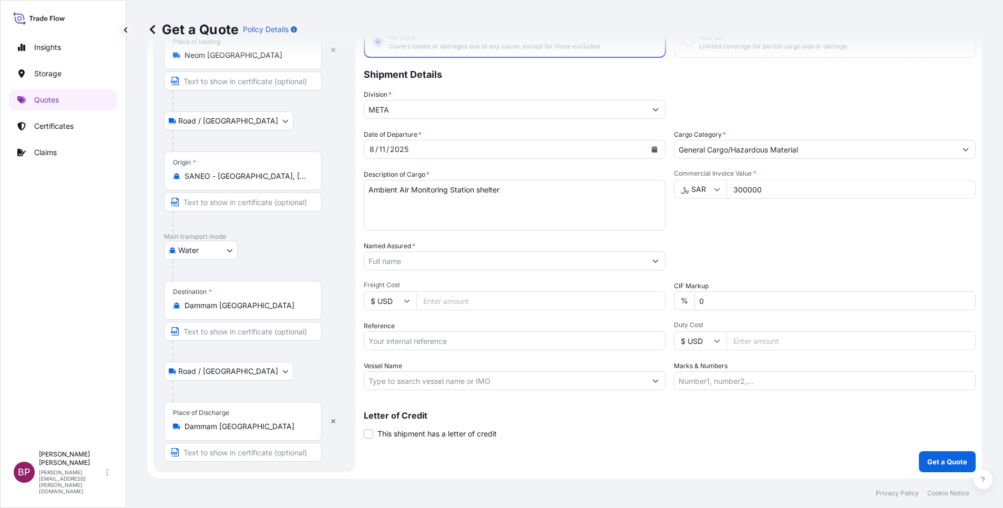
click at [440, 257] on input "Named Assured *" at bounding box center [505, 260] width 282 height 19
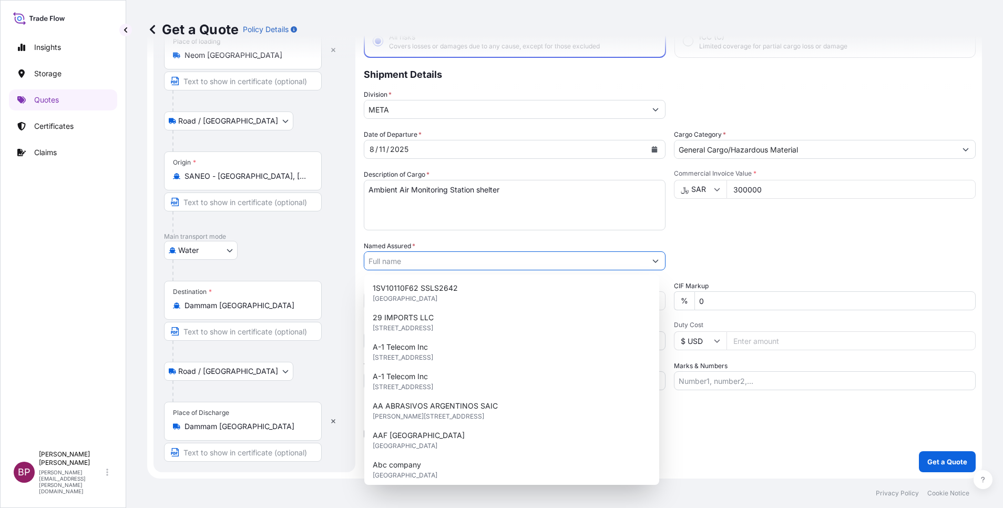
paste input "GULF ADVANCED CONTROL SYSTEM EST"
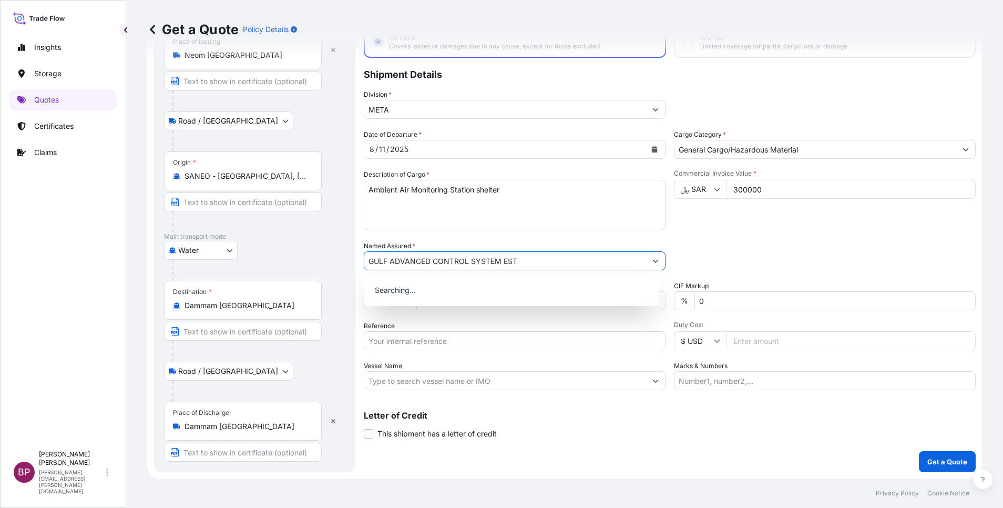
type input "GULF ADVANCED CONTROL SYSTEM EST"
click at [729, 415] on p "Letter of Credit" at bounding box center [670, 415] width 612 height 8
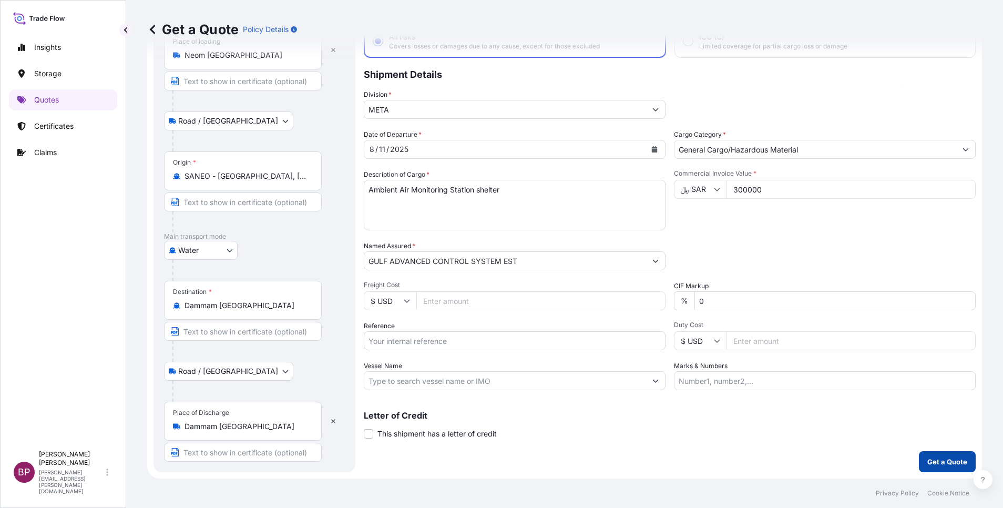
click at [944, 464] on p "Get a Quote" at bounding box center [947, 461] width 40 height 11
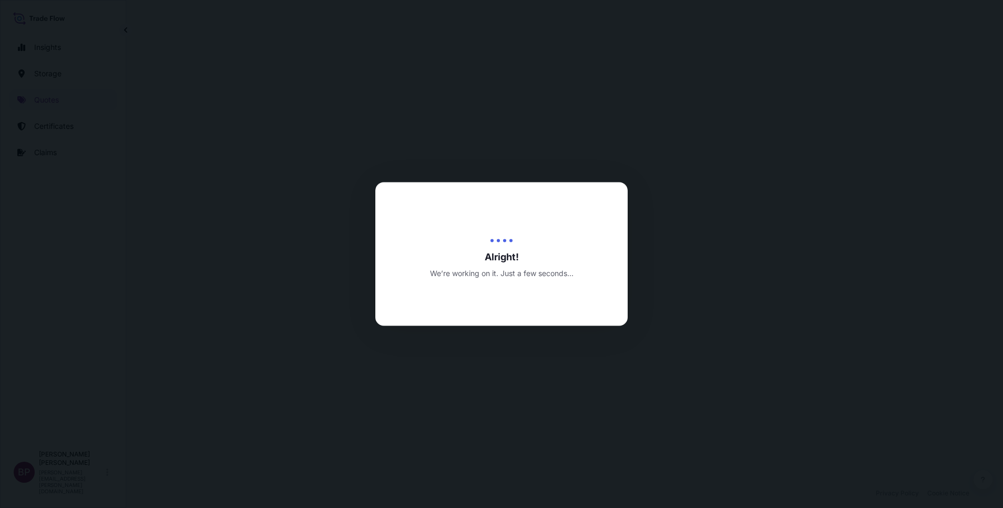
select select "Road / Inland"
select select "Water"
select select "Road / Inland"
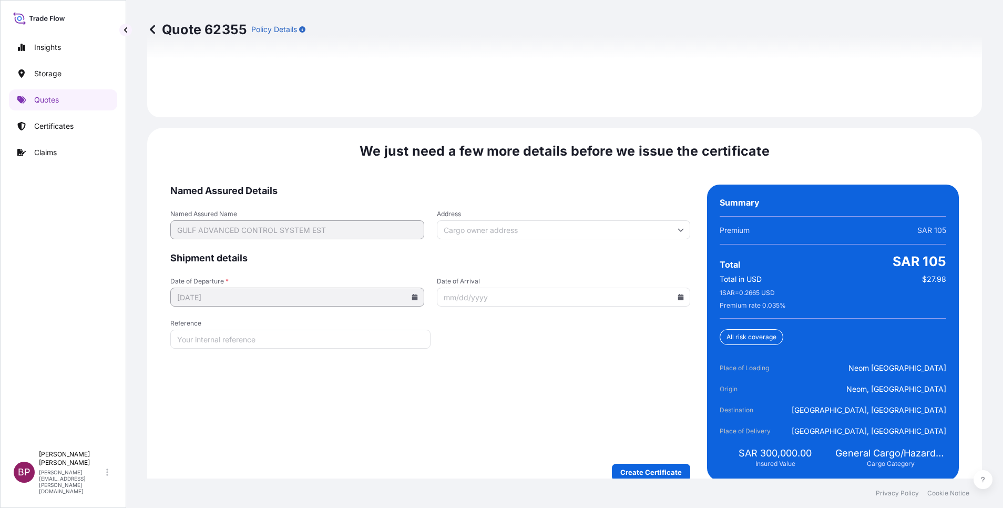
scroll to position [1613, 0]
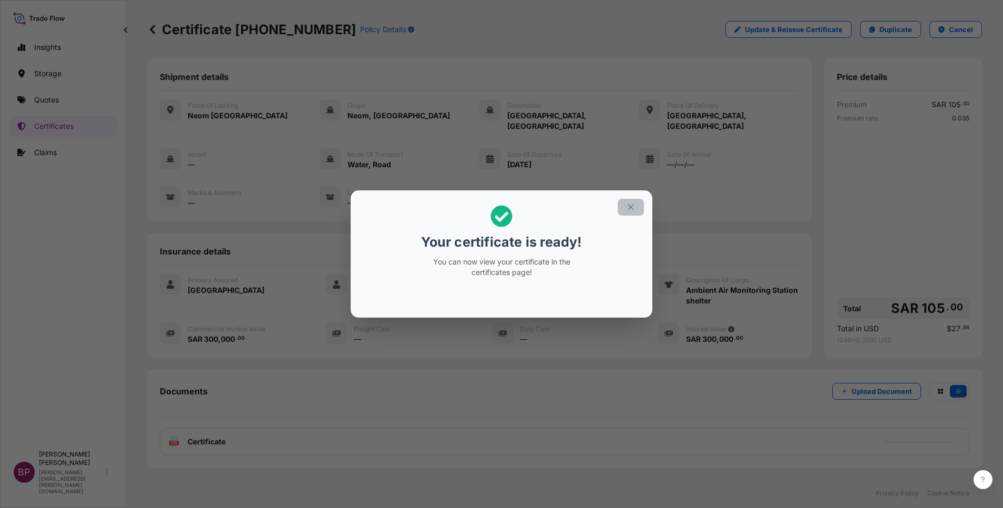
click at [631, 210] on icon "button" at bounding box center [630, 206] width 9 height 9
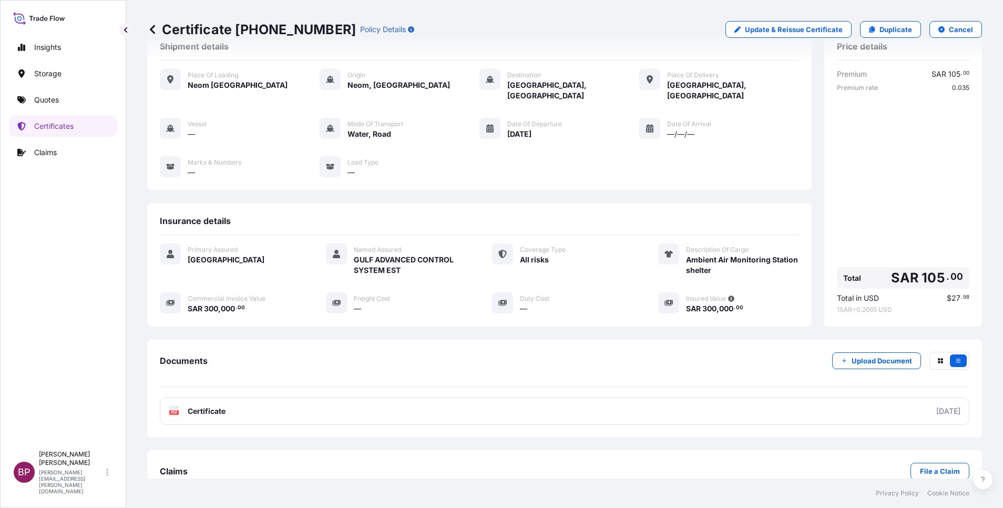
scroll to position [45, 0]
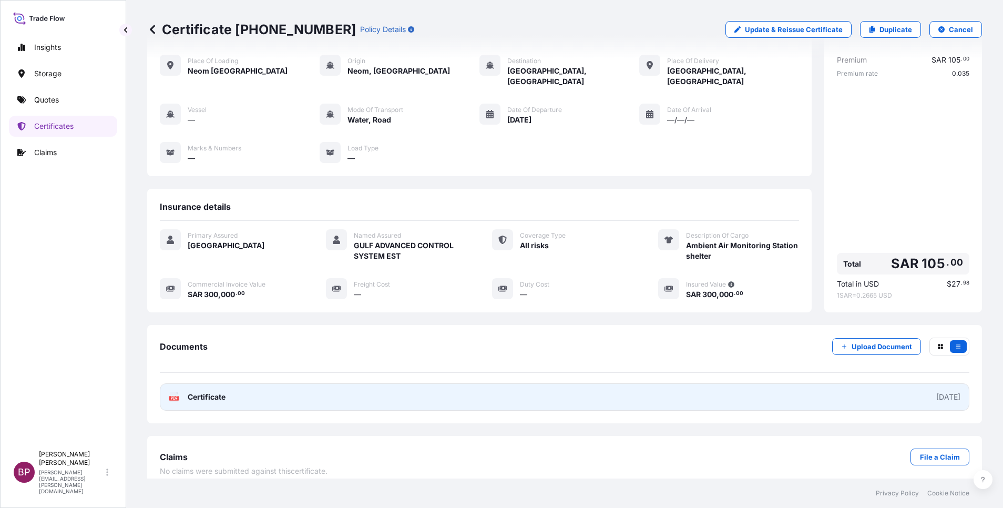
click at [209, 392] on span "Certificate" at bounding box center [207, 397] width 38 height 11
